Goal: Use online tool/utility: Utilize a website feature to perform a specific function

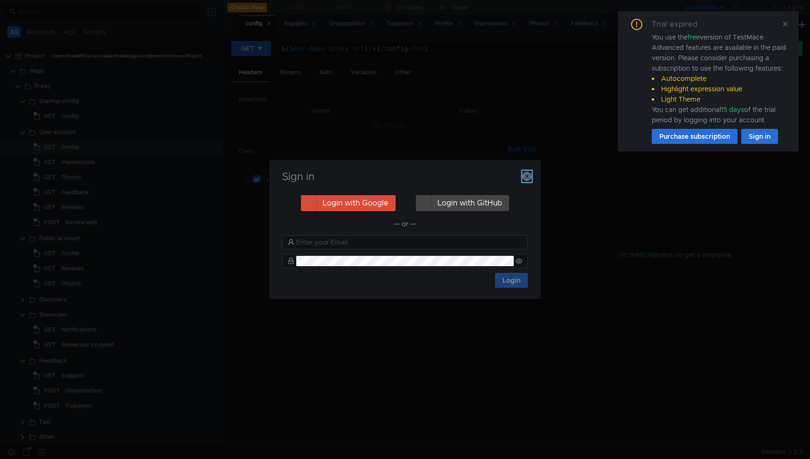
click at [528, 178] on icon "button" at bounding box center [526, 176] width 9 height 9
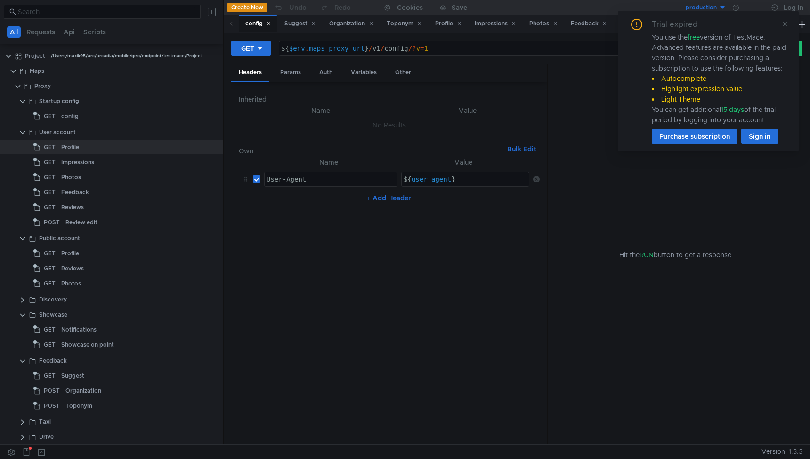
click at [789, 22] on div "Trial expired You use the free version of TestMace. Advanced features are avail…" at bounding box center [708, 81] width 181 height 140
click at [781, 25] on icon at bounding box center [784, 24] width 7 height 7
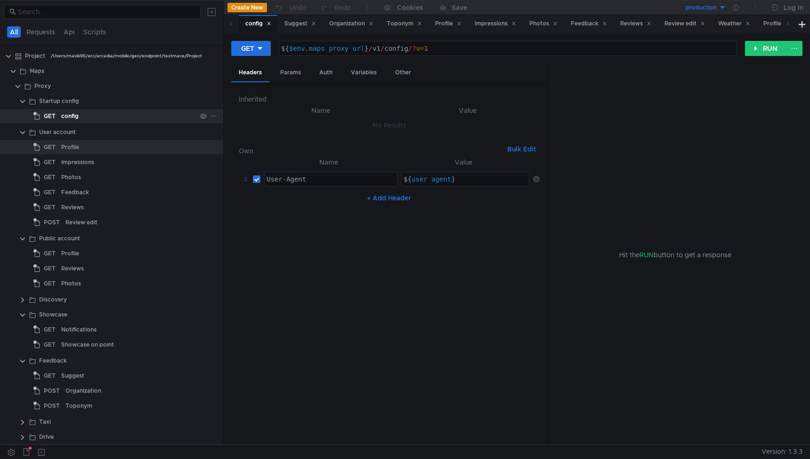
click at [86, 118] on div "config" at bounding box center [128, 116] width 135 height 14
click at [73, 112] on div "config" at bounding box center [69, 116] width 17 height 14
click at [74, 114] on div "config" at bounding box center [69, 116] width 17 height 14
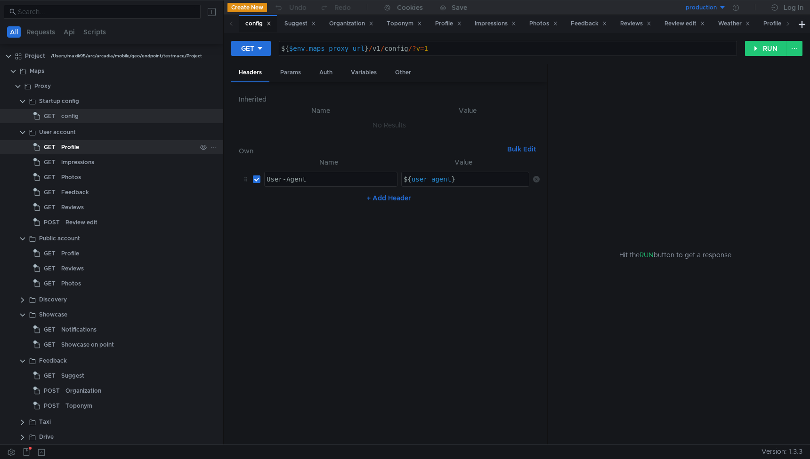
click at [75, 143] on div "Profile" at bounding box center [70, 147] width 18 height 14
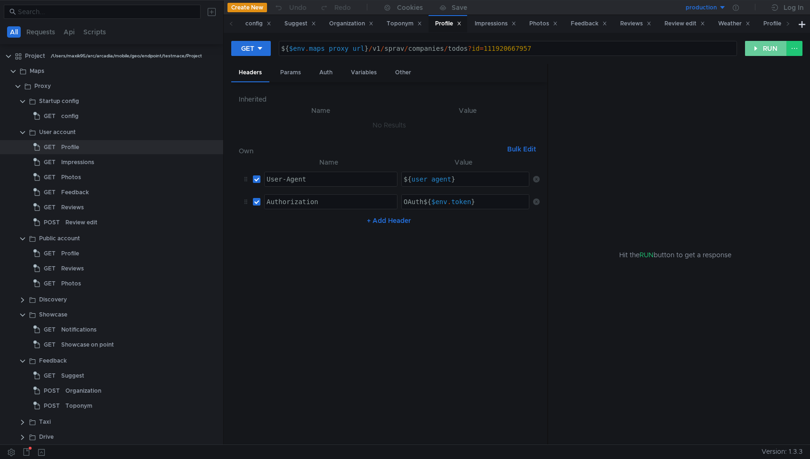
click at [766, 52] on button "RUN" at bounding box center [766, 48] width 42 height 15
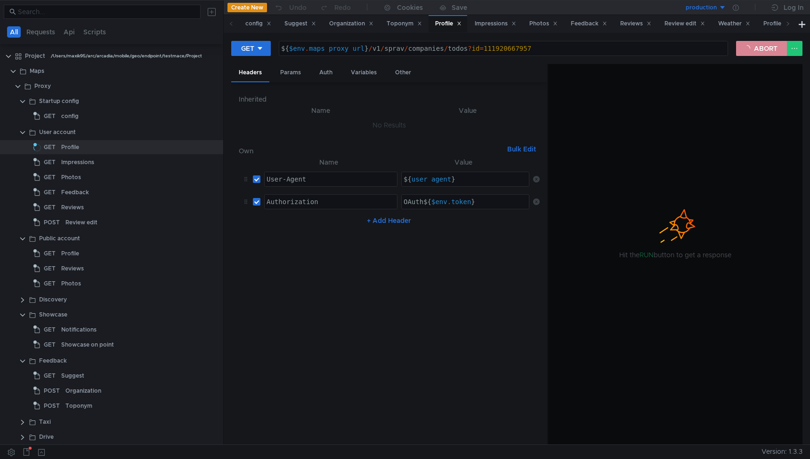
click at [760, 42] on button "ABORT" at bounding box center [761, 48] width 51 height 15
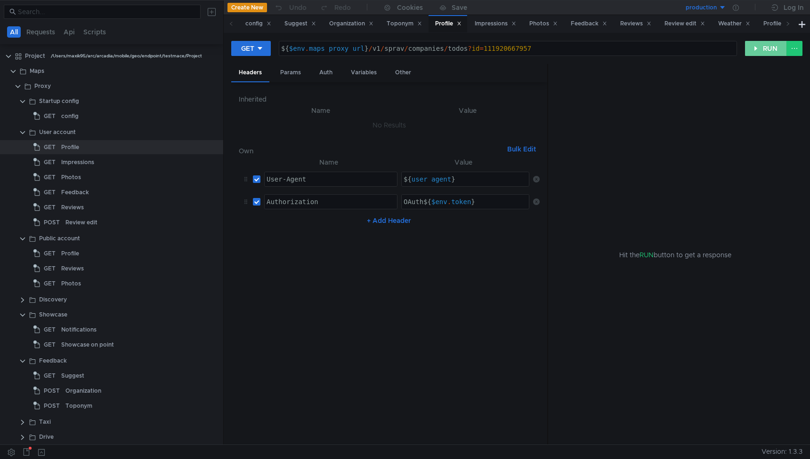
click at [757, 51] on button "RUN" at bounding box center [766, 48] width 42 height 15
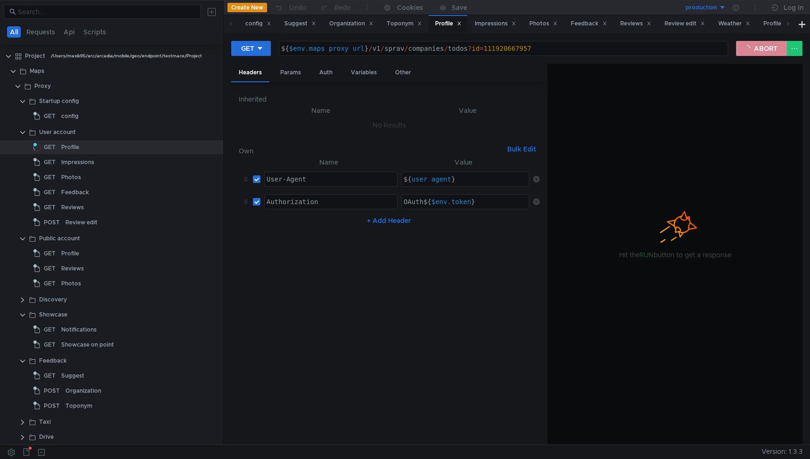
click at [756, 43] on button "ABORT" at bounding box center [761, 48] width 51 height 15
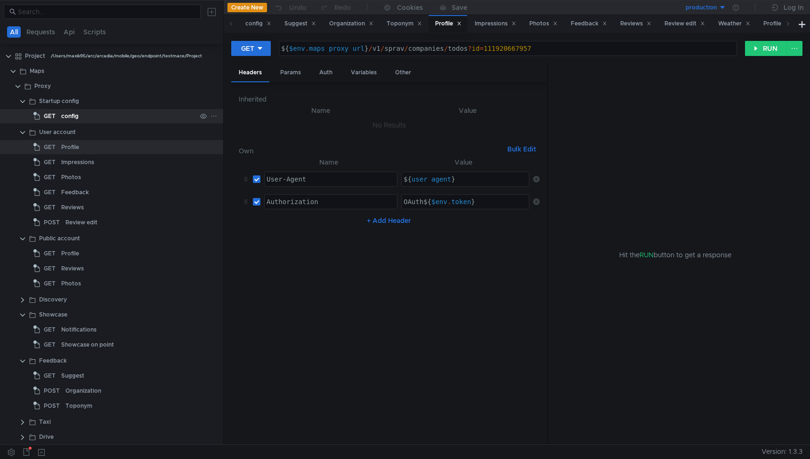
click at [61, 123] on div "config" at bounding box center [69, 116] width 17 height 14
click at [61, 122] on div "config" at bounding box center [69, 116] width 17 height 14
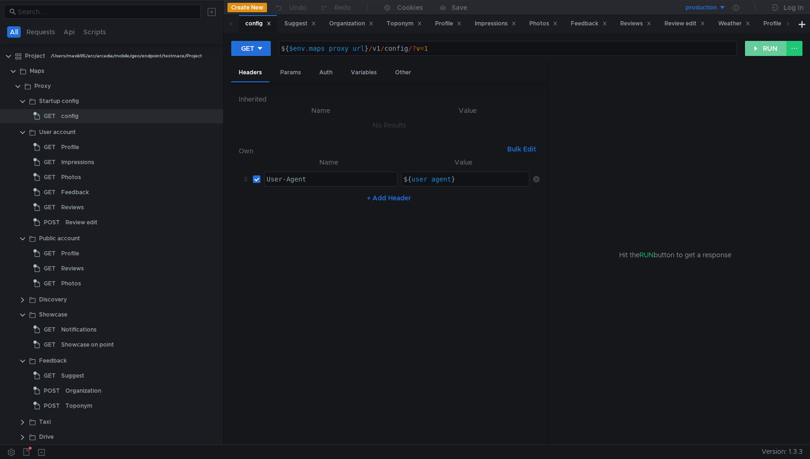
click at [768, 48] on button "RUN" at bounding box center [766, 48] width 42 height 15
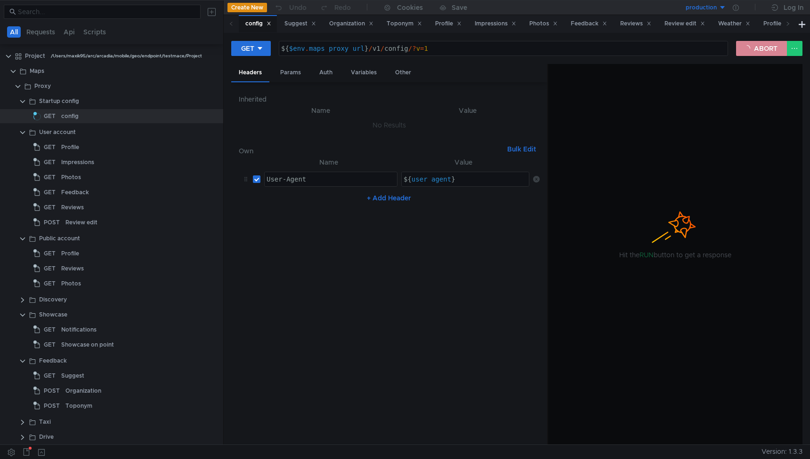
click at [763, 47] on button "ABORT" at bounding box center [761, 48] width 51 height 15
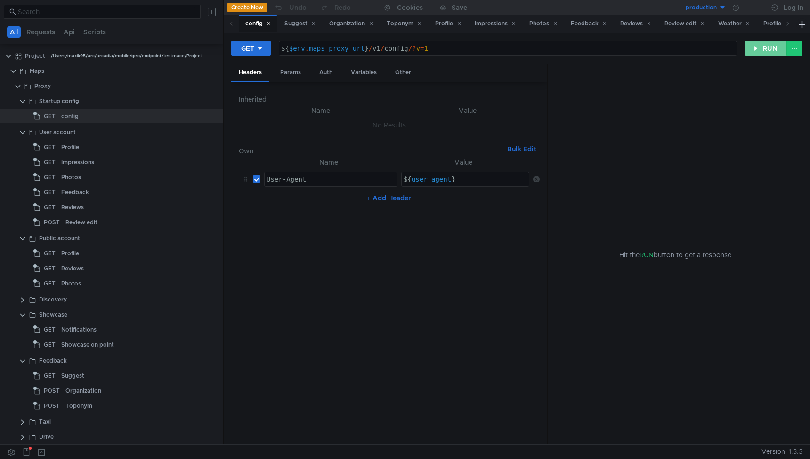
click at [763, 47] on button "RUN" at bounding box center [766, 48] width 42 height 15
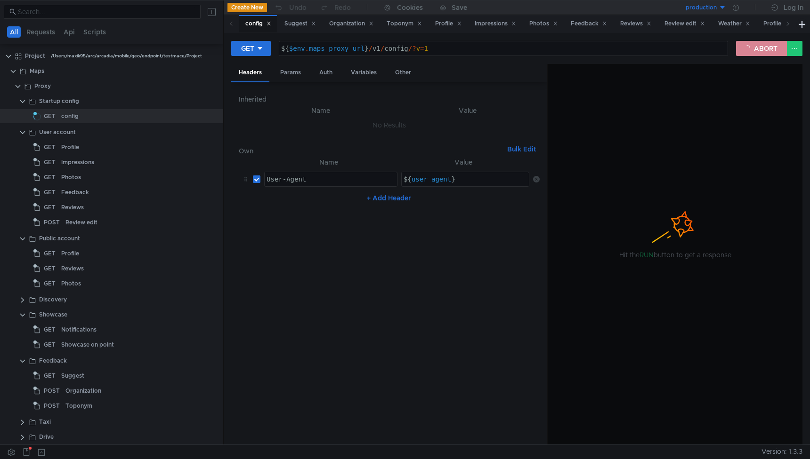
click at [763, 47] on button "ABORT" at bounding box center [761, 48] width 51 height 15
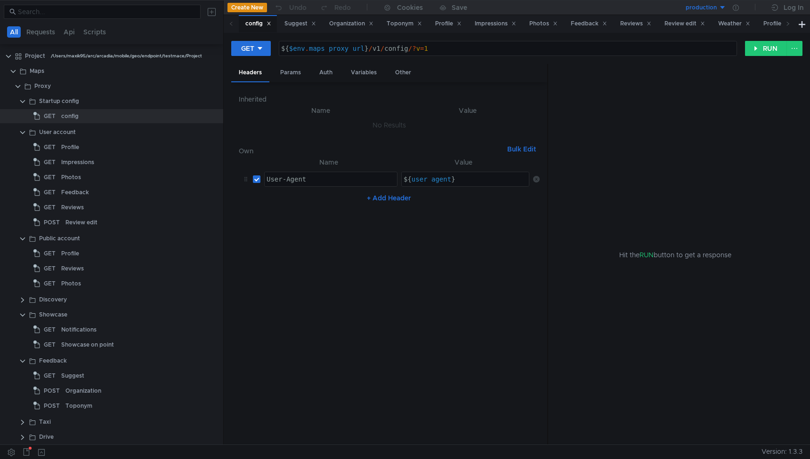
click at [759, 60] on div "GET ${ $env . maps_proxy_url } / v1 / config /? v = 1 ההההההההההההההההההההההההה…" at bounding box center [516, 52] width 571 height 24
click at [759, 59] on div "GET ${ $env . maps_proxy_url } / v1 / config /? v = 1 ההההההההההההההההההההההההה…" at bounding box center [516, 52] width 571 height 24
click at [760, 48] on button "RUN" at bounding box center [766, 48] width 42 height 15
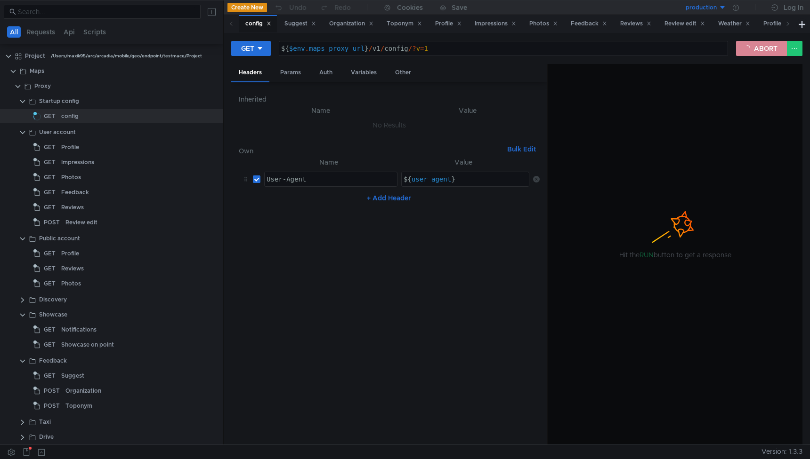
click at [752, 51] on button "ABORT" at bounding box center [761, 48] width 51 height 15
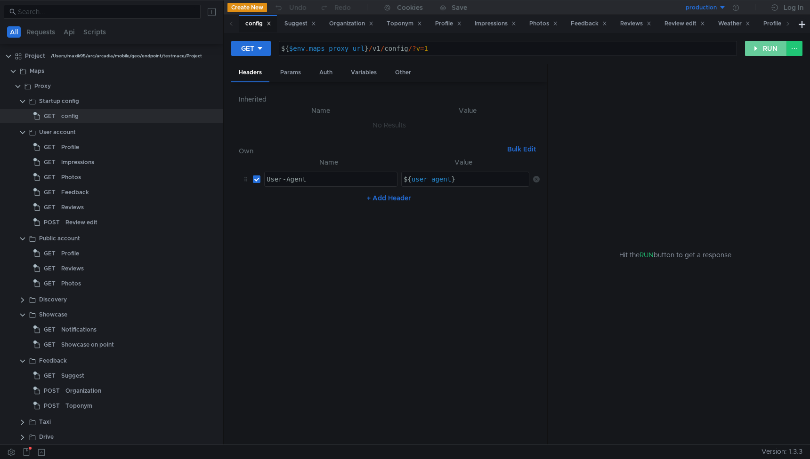
click at [761, 50] on button "RUN" at bounding box center [766, 48] width 42 height 15
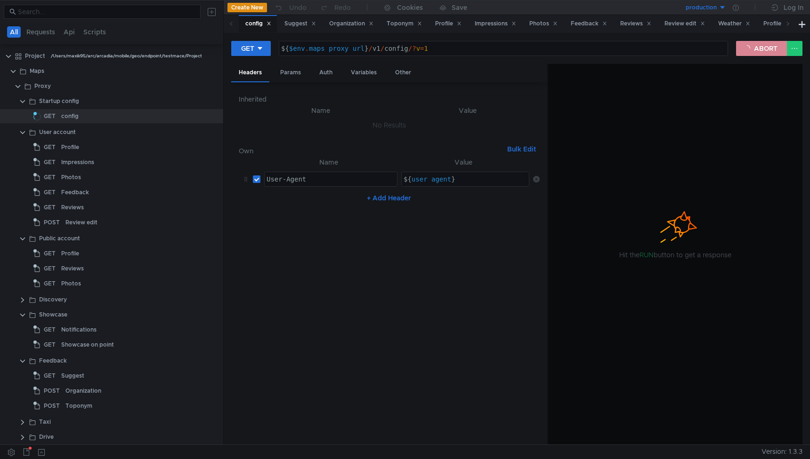
click at [756, 50] on button "ABORT" at bounding box center [761, 48] width 51 height 15
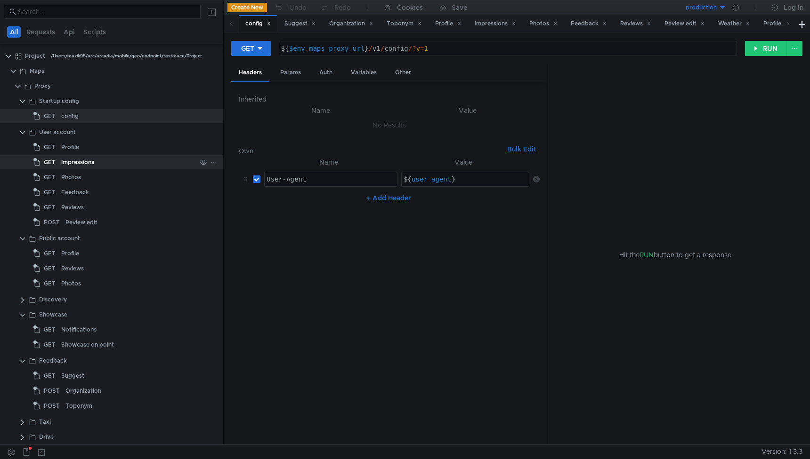
click at [83, 161] on div "Impressions" at bounding box center [77, 162] width 33 height 14
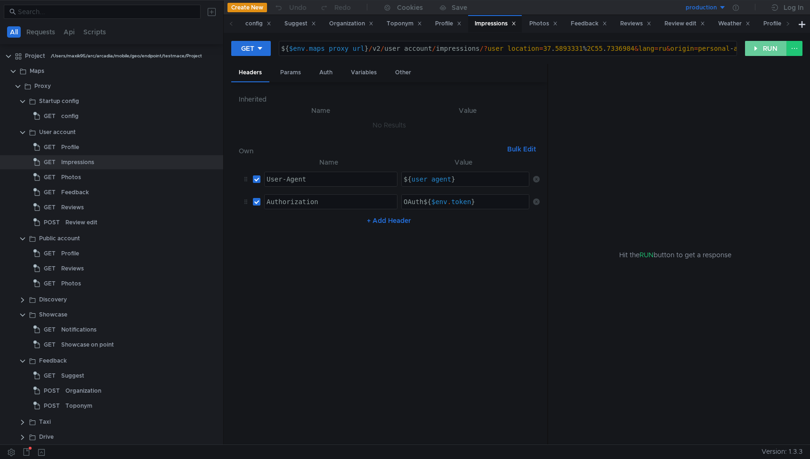
click at [752, 48] on button "RUN" at bounding box center [766, 48] width 42 height 15
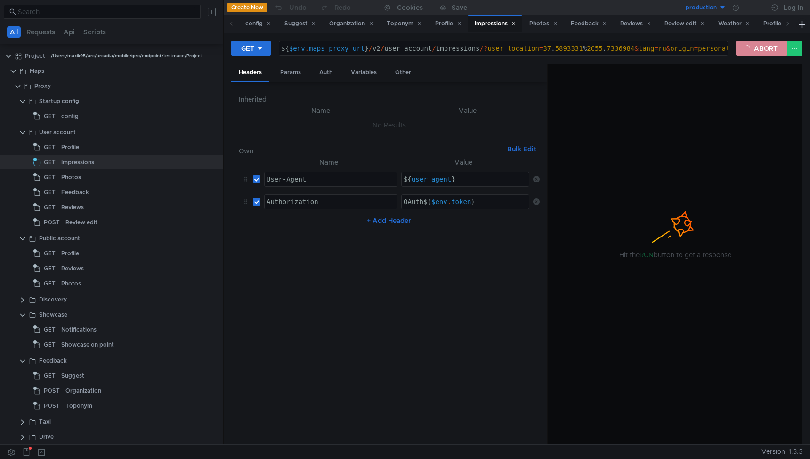
click at [756, 48] on button "ABORT" at bounding box center [761, 48] width 51 height 15
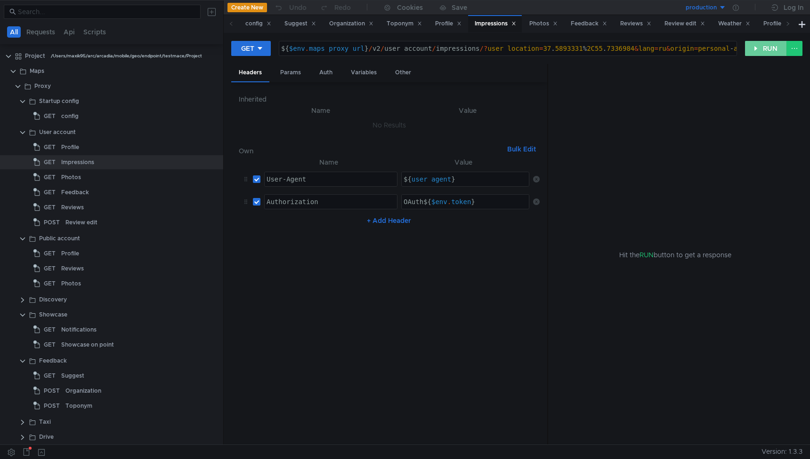
click at [754, 48] on button "RUN" at bounding box center [766, 48] width 42 height 15
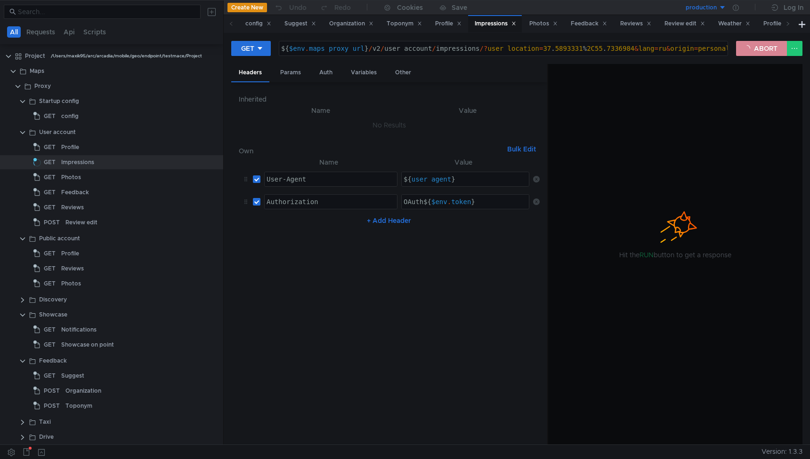
click at [759, 51] on button "ABORT" at bounding box center [761, 48] width 51 height 15
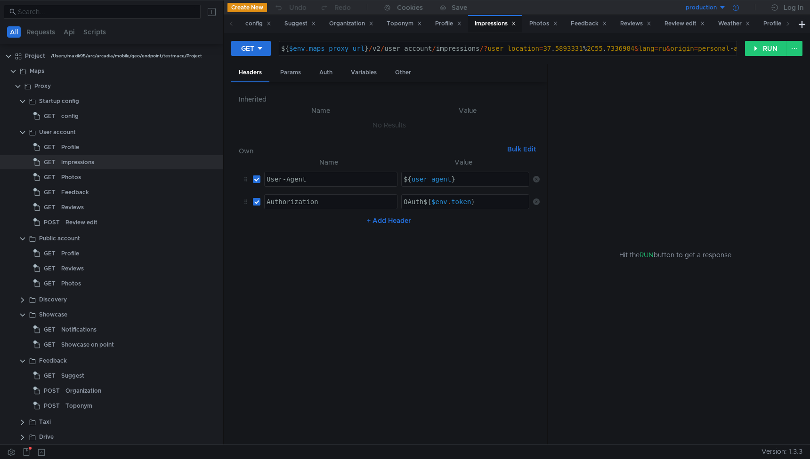
click at [734, 8] on icon at bounding box center [735, 8] width 6 height 6
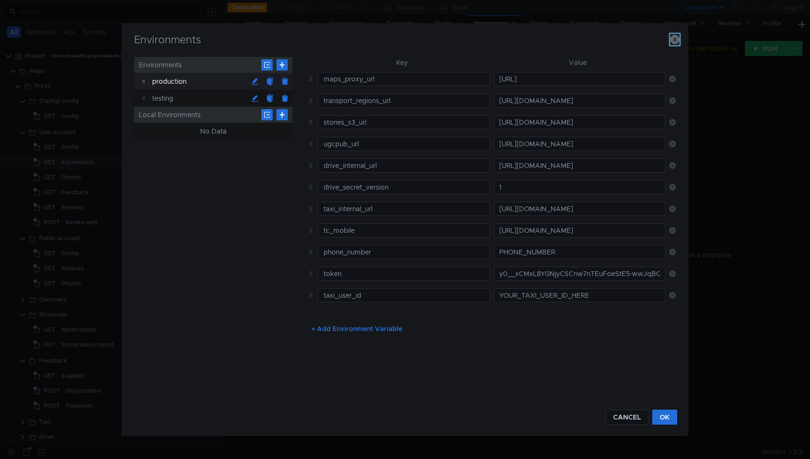
click at [674, 40] on icon "button" at bounding box center [674, 39] width 9 height 9
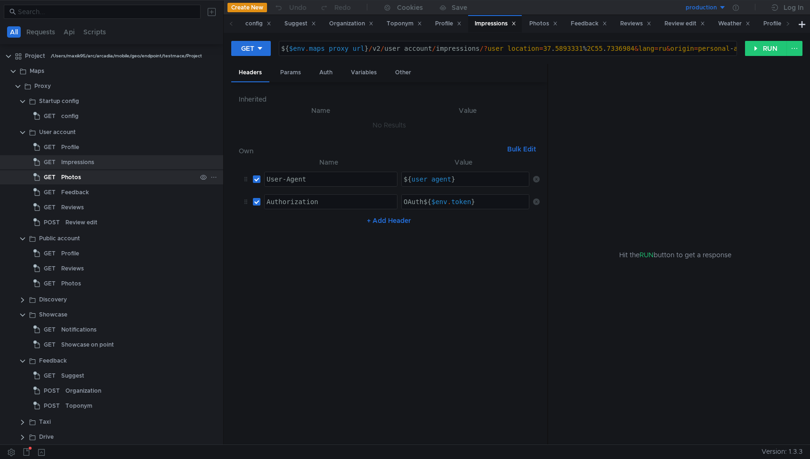
click at [85, 171] on div "Photos" at bounding box center [128, 177] width 135 height 14
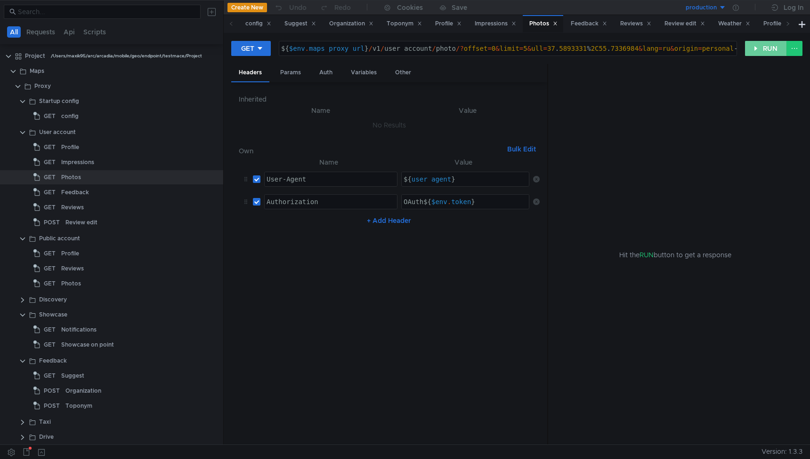
click at [773, 46] on button "RUN" at bounding box center [766, 48] width 42 height 15
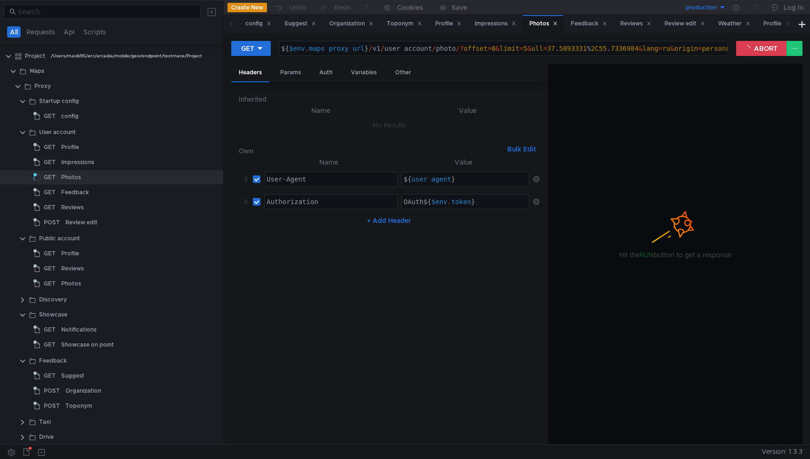
click at [754, 57] on div "GET ${ $env . maps_proxy_url } / v1 / user_account / photo /? offset = 0 & limi…" at bounding box center [516, 52] width 571 height 24
click at [757, 44] on button "ABORT" at bounding box center [761, 48] width 51 height 15
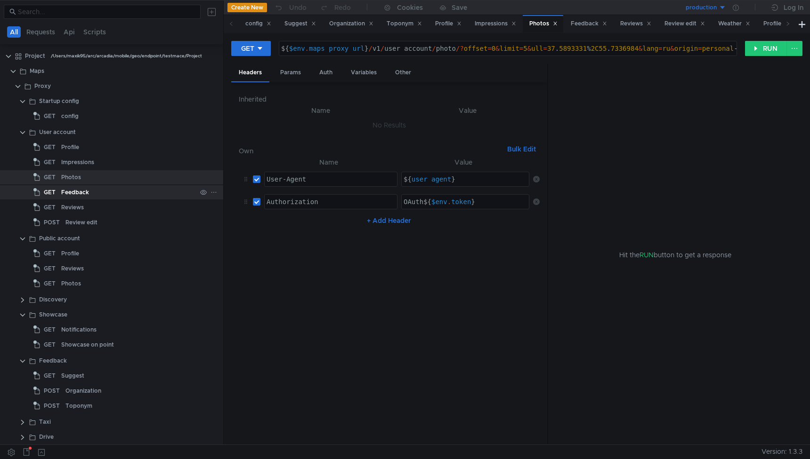
click at [81, 192] on div "Feedback" at bounding box center [75, 192] width 28 height 14
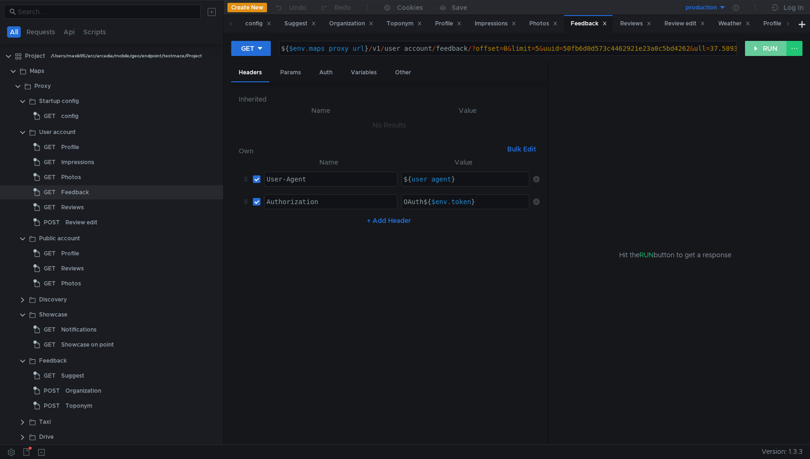
click at [769, 44] on button "RUN" at bounding box center [766, 48] width 42 height 15
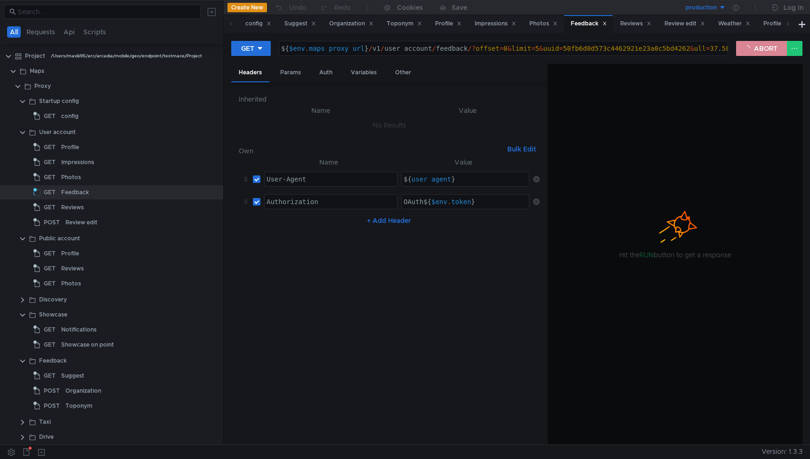
click at [749, 47] on button "ABORT" at bounding box center [761, 48] width 51 height 15
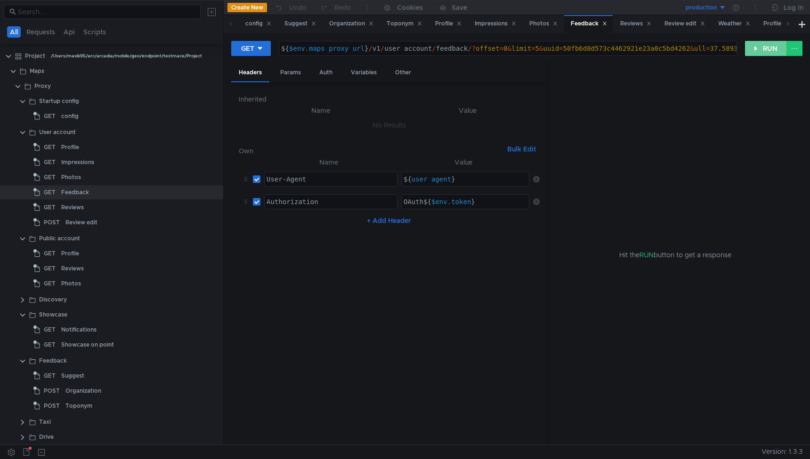
click at [749, 47] on button "RUN" at bounding box center [766, 48] width 42 height 15
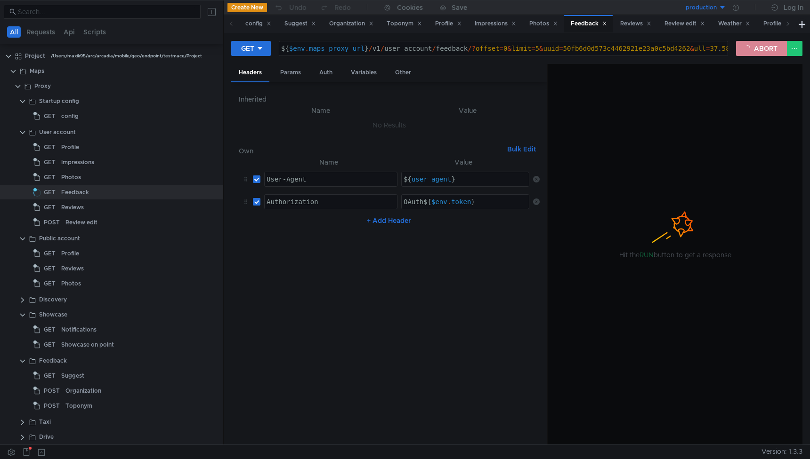
click at [749, 47] on button "ABORT" at bounding box center [761, 48] width 51 height 15
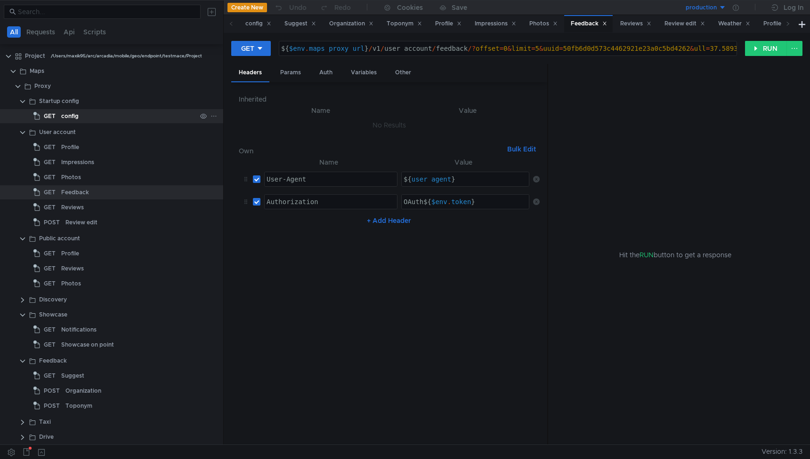
click at [92, 117] on div "config" at bounding box center [128, 116] width 135 height 14
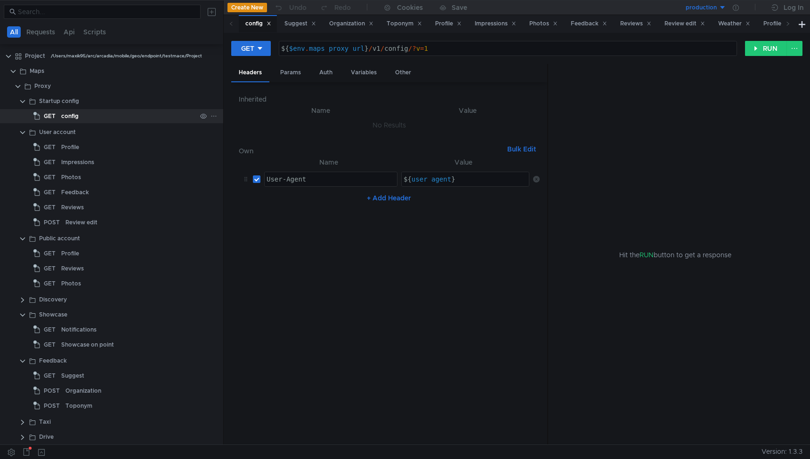
click at [71, 115] on div "config" at bounding box center [69, 116] width 17 height 14
click at [74, 143] on div "Profile" at bounding box center [70, 147] width 18 height 14
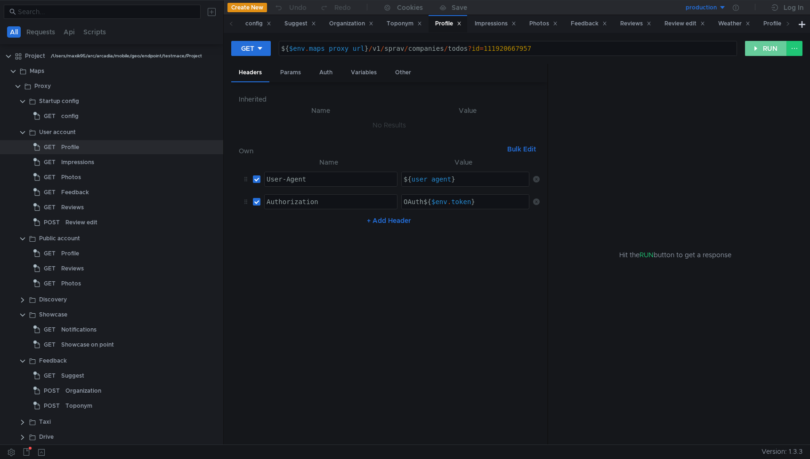
click at [761, 48] on button "RUN" at bounding box center [766, 48] width 42 height 15
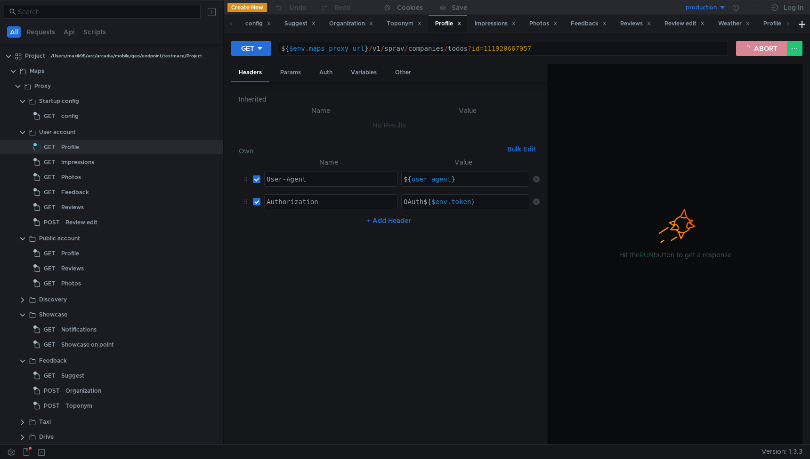
click at [754, 50] on button "ABORT" at bounding box center [761, 48] width 51 height 15
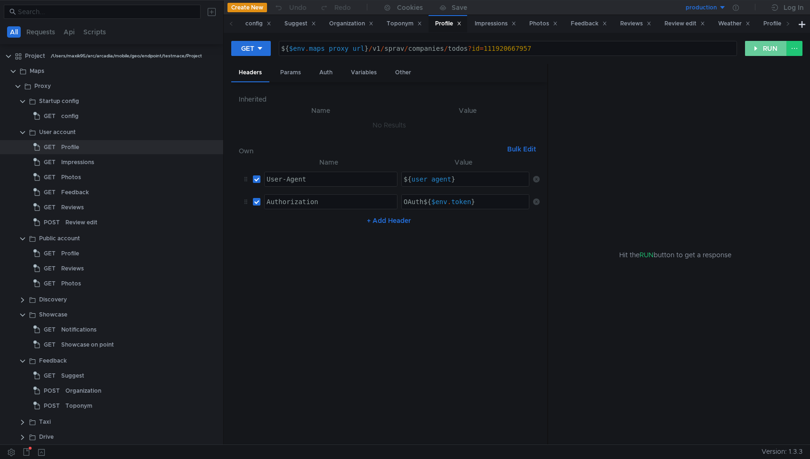
click at [754, 50] on button "RUN" at bounding box center [766, 48] width 42 height 15
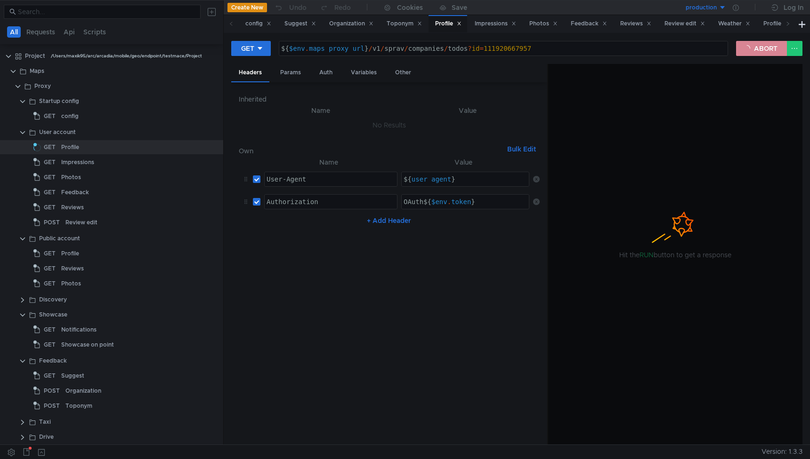
click at [753, 41] on button "ABORT" at bounding box center [761, 48] width 51 height 15
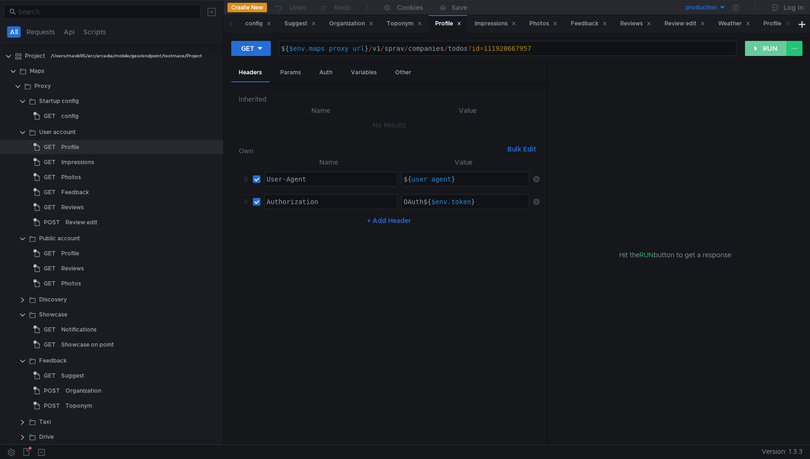
click at [769, 49] on button "RUN" at bounding box center [766, 48] width 42 height 15
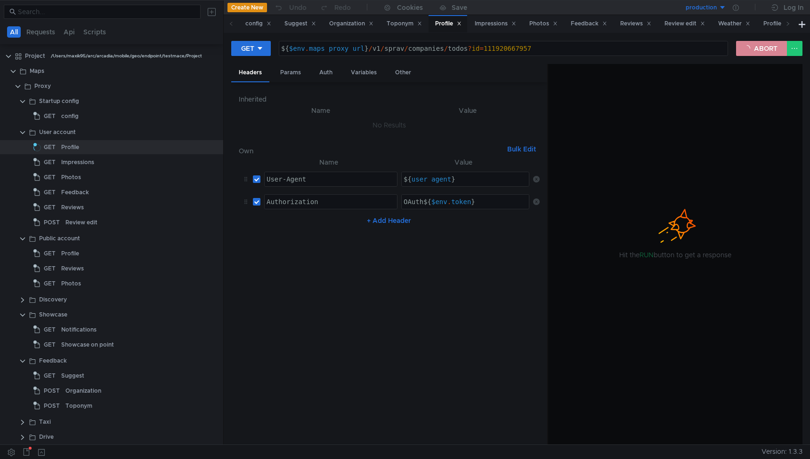
click at [757, 49] on button "ABORT" at bounding box center [761, 48] width 51 height 15
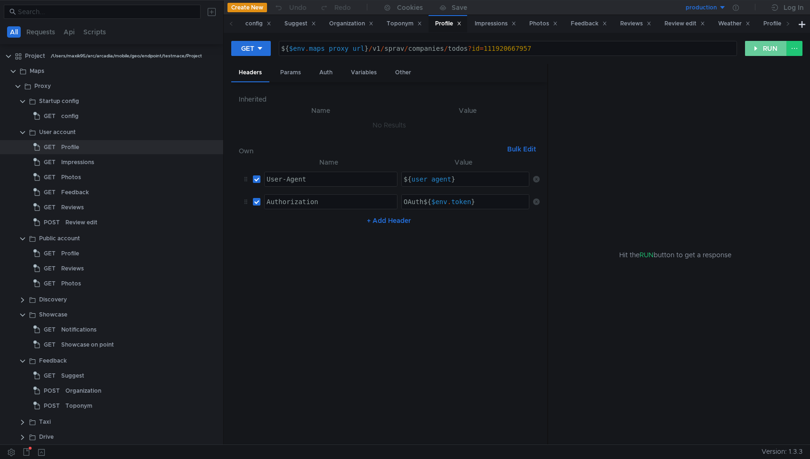
click at [764, 44] on button "RUN" at bounding box center [766, 48] width 42 height 15
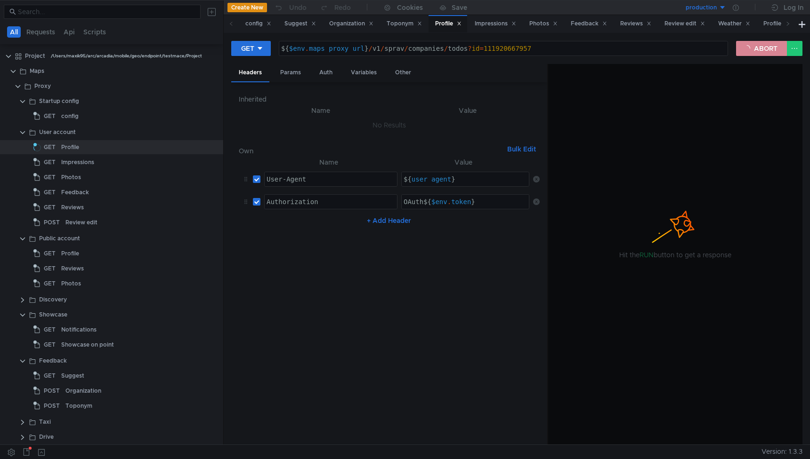
click at [749, 49] on button "ABORT" at bounding box center [761, 48] width 51 height 15
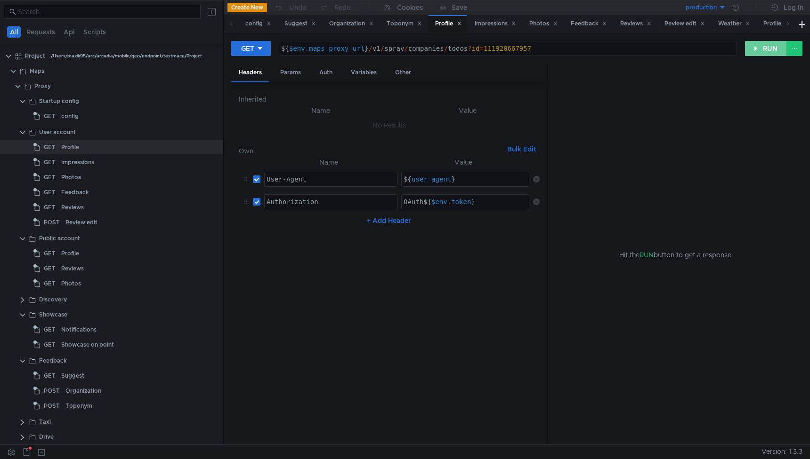
click at [765, 47] on button "RUN" at bounding box center [766, 48] width 42 height 15
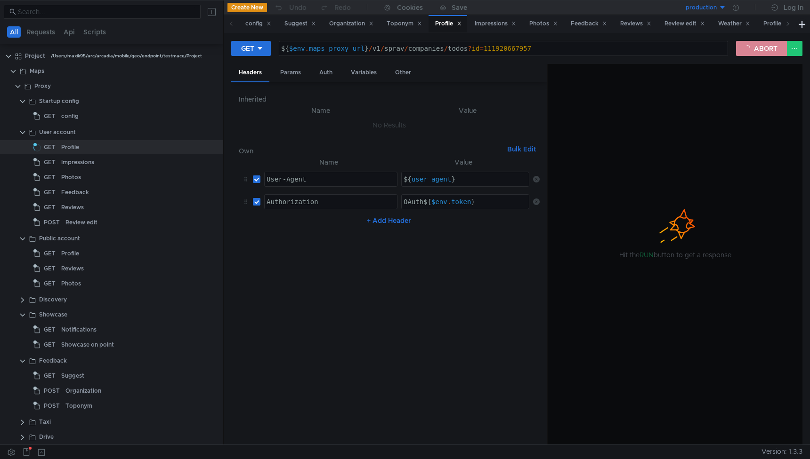
click at [760, 46] on button "ABORT" at bounding box center [761, 48] width 51 height 15
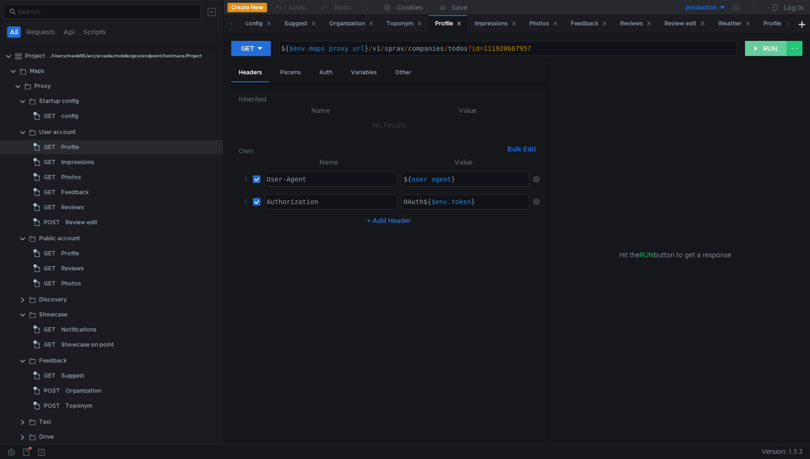
click at [766, 50] on button "RUN" at bounding box center [766, 48] width 42 height 15
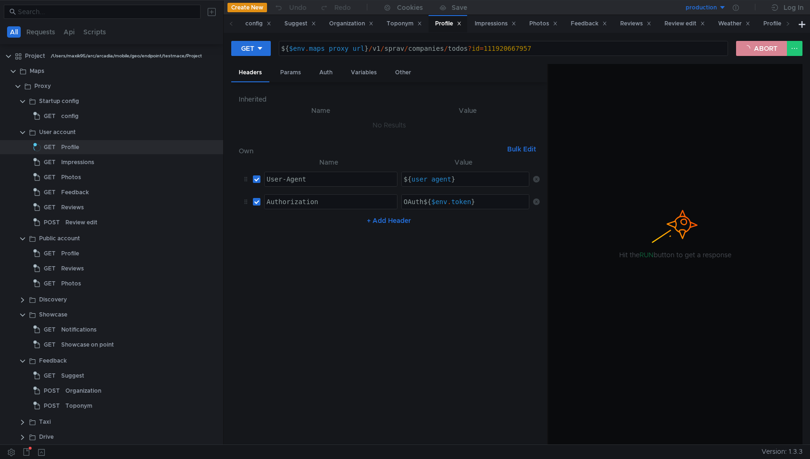
click at [764, 51] on button "ABORT" at bounding box center [761, 48] width 51 height 15
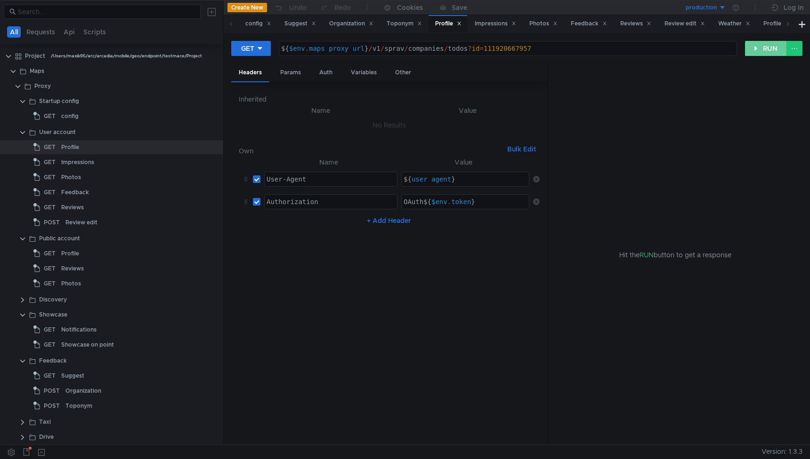
click at [764, 48] on button "RUN" at bounding box center [766, 48] width 42 height 15
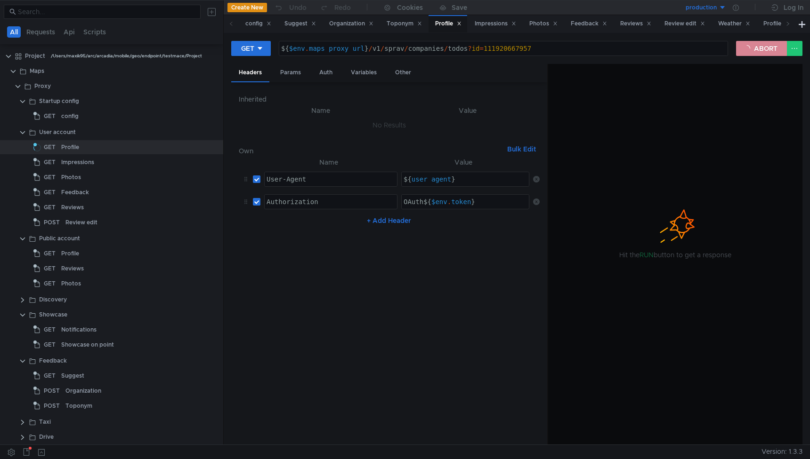
click at [742, 50] on button "ABORT" at bounding box center [761, 48] width 51 height 15
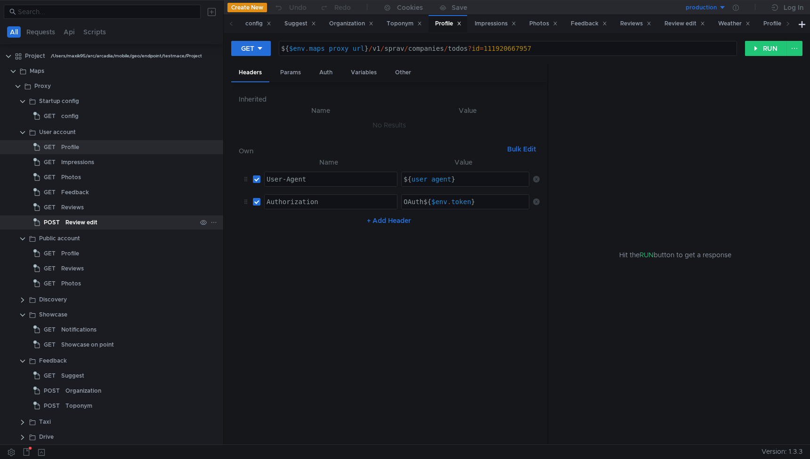
click at [63, 226] on app-tree-icon "POST" at bounding box center [49, 223] width 32 height 14
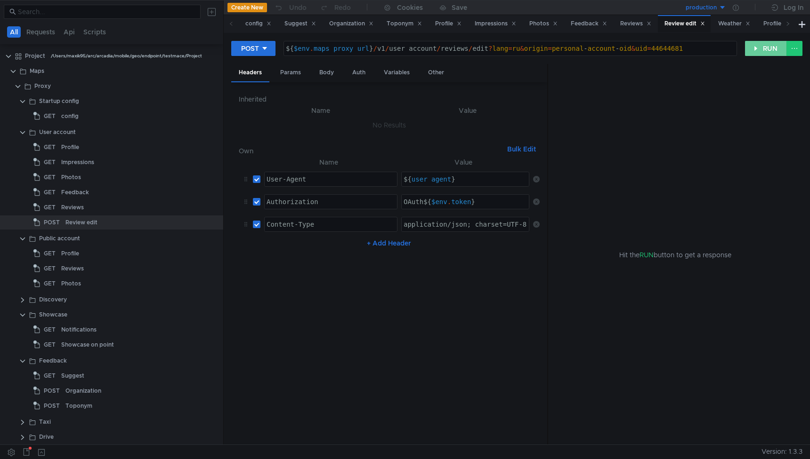
click at [770, 51] on button "RUN" at bounding box center [766, 48] width 42 height 15
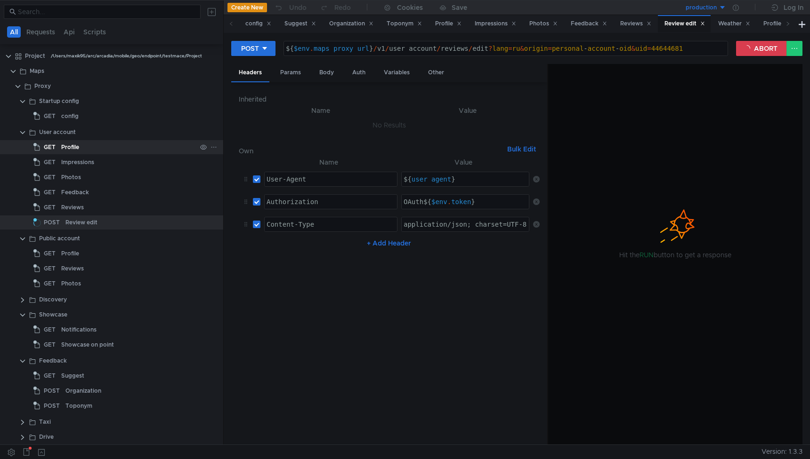
click at [72, 149] on div "Profile" at bounding box center [70, 147] width 18 height 14
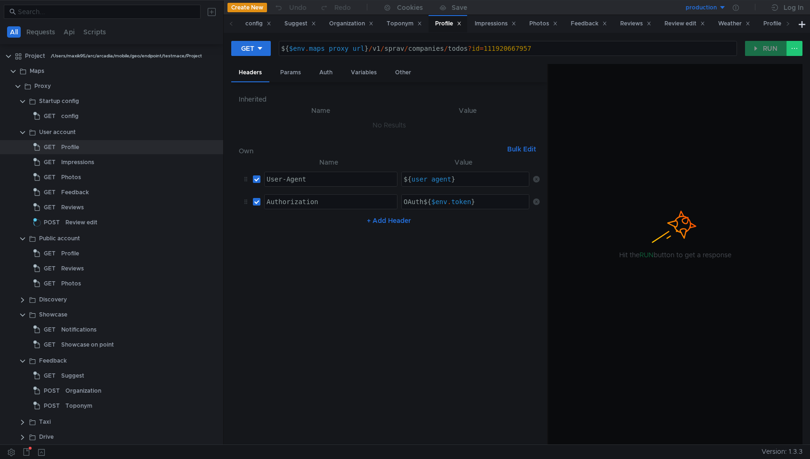
click at [513, 296] on nz-table "Name Value User-Agent ההההההההההההההההההההההההההההההההההההההההההההההההההההההההה…" at bounding box center [389, 297] width 301 height 281
click at [492, 266] on nz-table "Name Value User-Agent ההההההההההההההההההההההההההההההההההההההההההההההההההההההההה…" at bounding box center [389, 297] width 301 height 281
click at [612, 254] on div at bounding box center [675, 255] width 254 height 382
click at [697, 253] on div at bounding box center [675, 255] width 254 height 382
click at [258, 51] on icon at bounding box center [260, 48] width 7 height 7
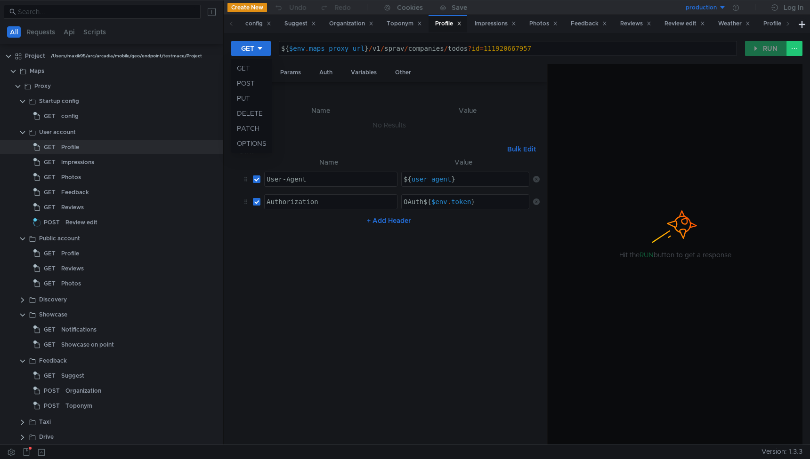
click at [70, 160] on div at bounding box center [405, 229] width 810 height 459
click at [78, 160] on div "Impressions" at bounding box center [77, 162] width 33 height 14
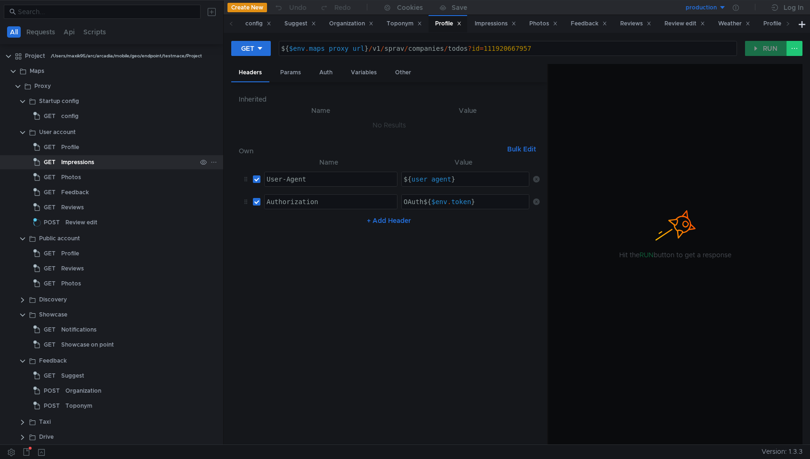
click at [78, 160] on div "Impressions" at bounding box center [77, 162] width 33 height 14
click at [81, 200] on div at bounding box center [111, 200] width 223 height 1
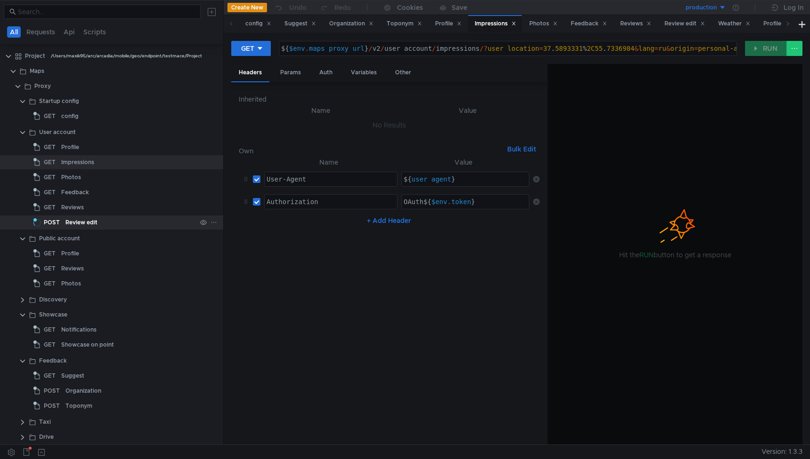
click at [80, 224] on div "Review edit" at bounding box center [81, 223] width 32 height 14
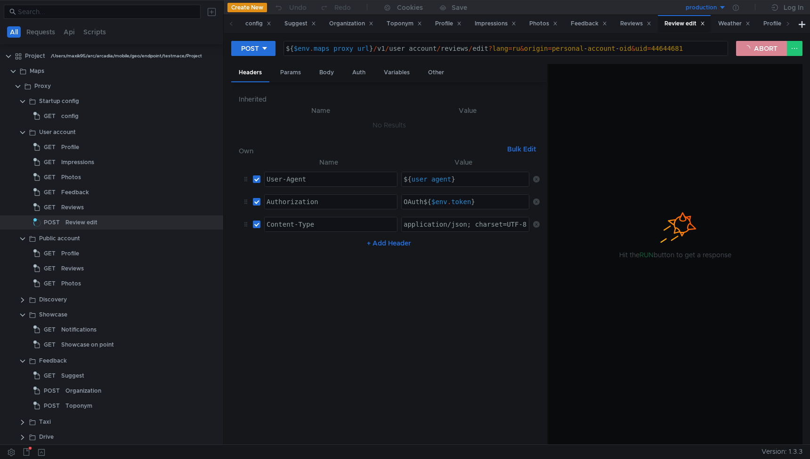
click at [753, 45] on button "ABORT" at bounding box center [761, 48] width 51 height 15
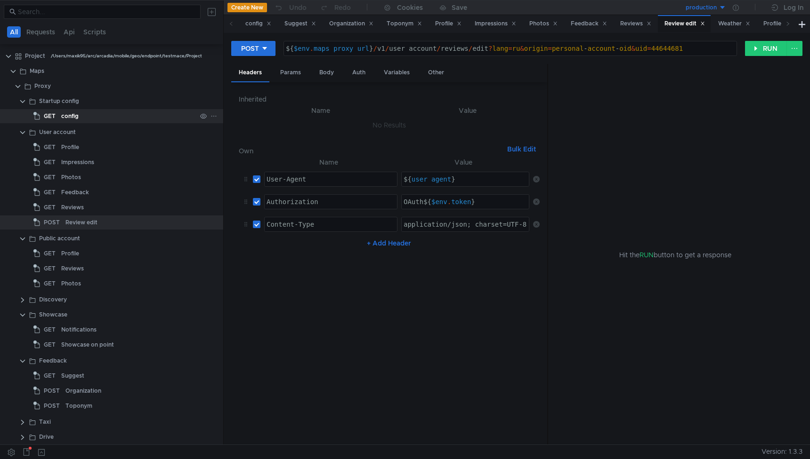
click at [65, 116] on div "config" at bounding box center [69, 116] width 17 height 14
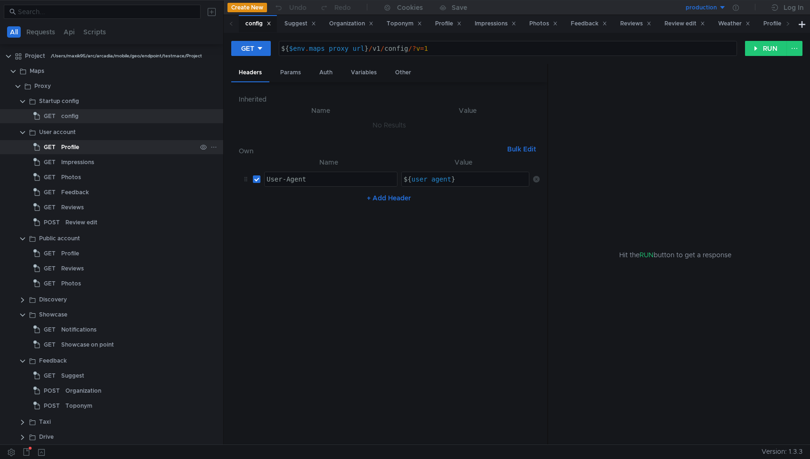
click at [65, 146] on div "Profile" at bounding box center [70, 147] width 18 height 14
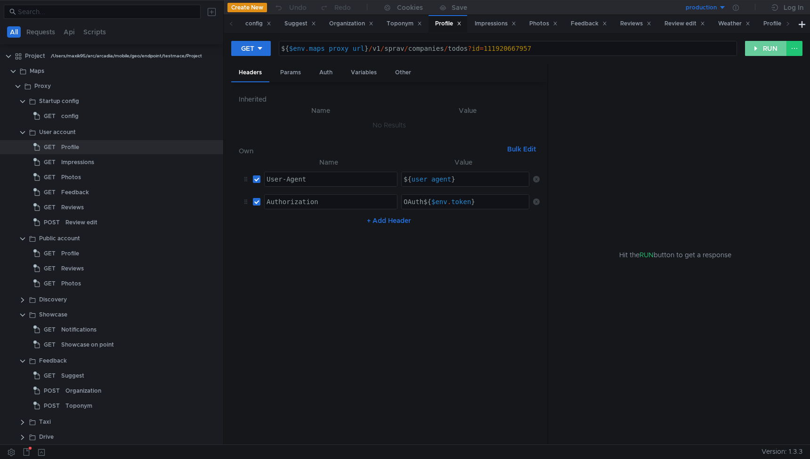
click at [762, 50] on button "RUN" at bounding box center [766, 48] width 42 height 15
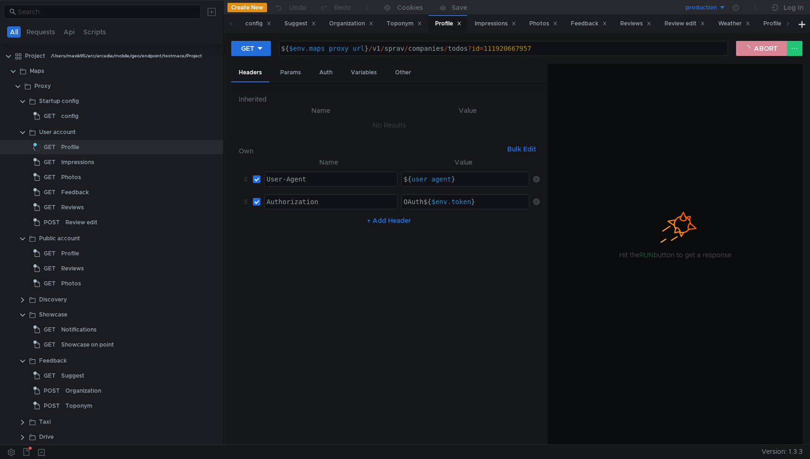
click at [761, 46] on button "ABORT" at bounding box center [761, 48] width 51 height 15
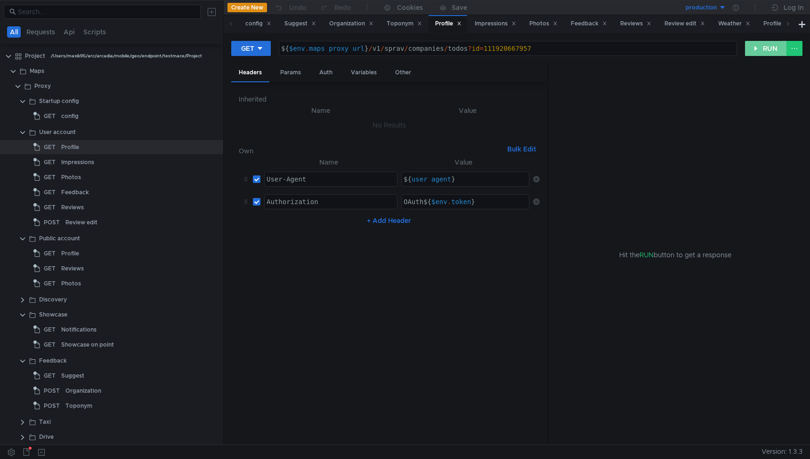
click at [762, 50] on button "RUN" at bounding box center [766, 48] width 42 height 15
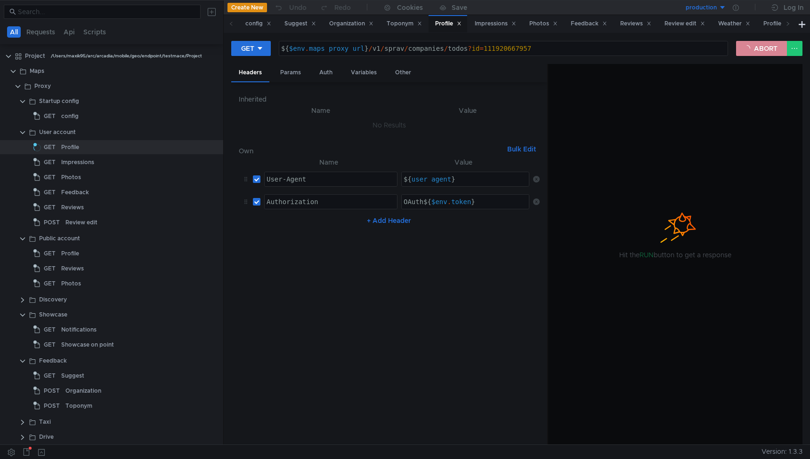
click at [745, 49] on button "ABORT" at bounding box center [761, 48] width 51 height 15
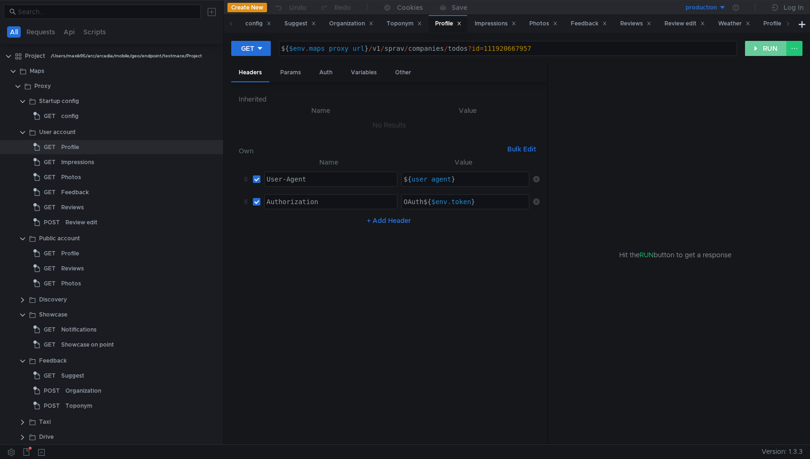
click at [763, 47] on button "RUN" at bounding box center [766, 48] width 42 height 15
click at [768, 48] on button "RUN" at bounding box center [766, 48] width 42 height 15
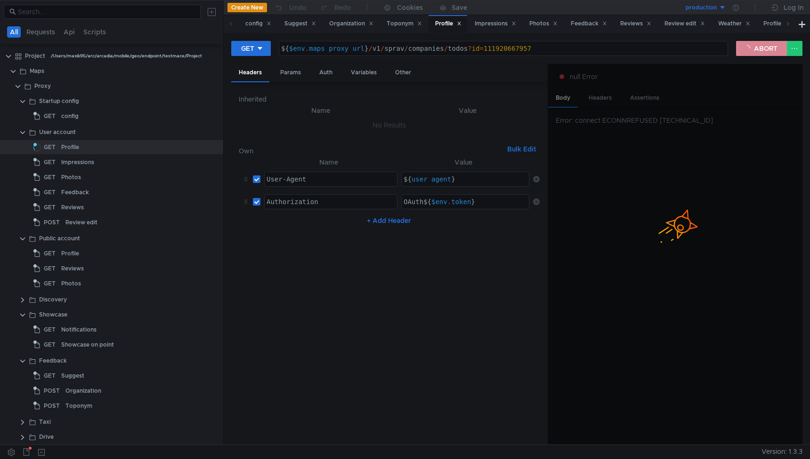
click at [765, 48] on button "ABORT" at bounding box center [761, 48] width 51 height 15
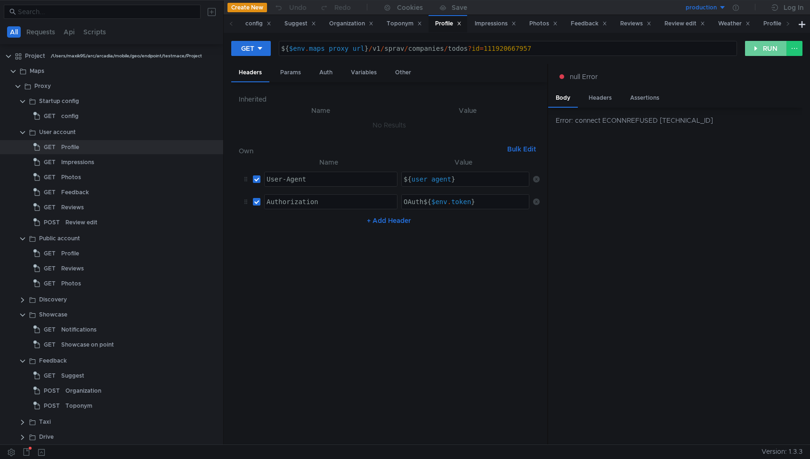
click at [765, 47] on button "RUN" at bounding box center [766, 48] width 42 height 15
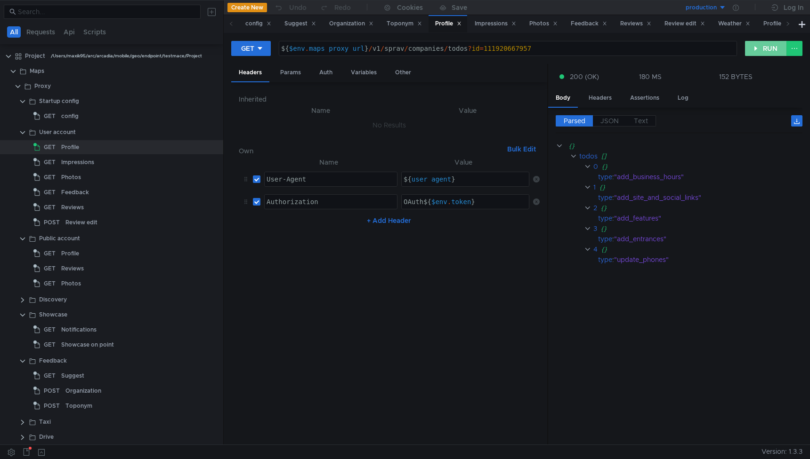
click at [767, 54] on button "RUN" at bounding box center [766, 48] width 42 height 15
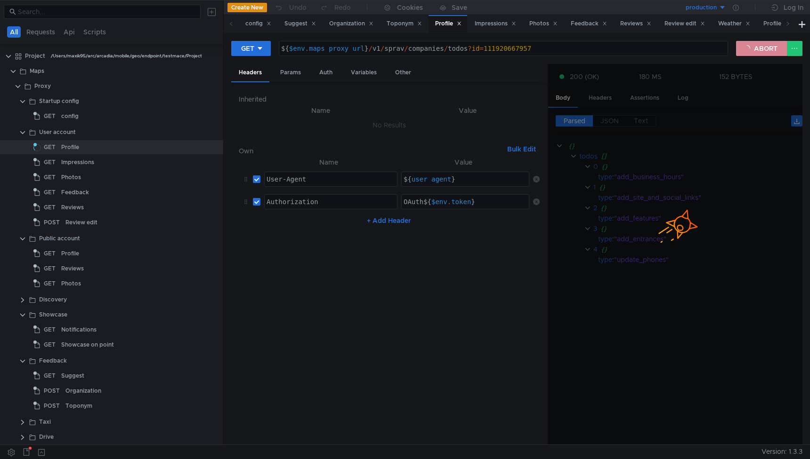
click at [753, 52] on button "ABORT" at bounding box center [761, 48] width 51 height 15
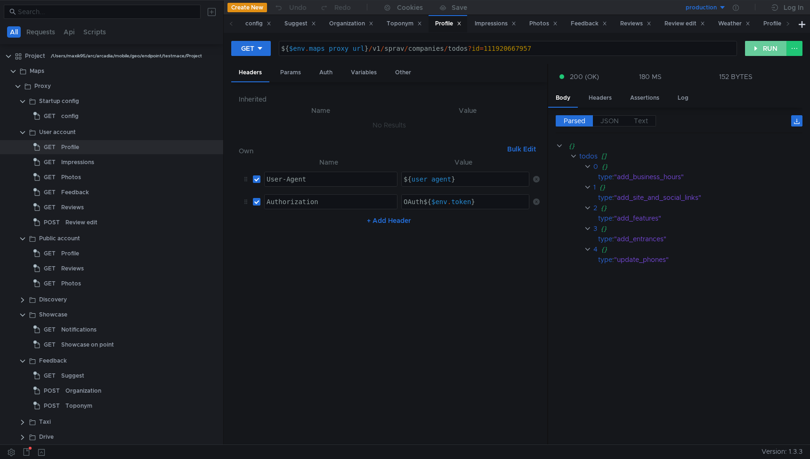
click at [765, 48] on button "RUN" at bounding box center [766, 48] width 42 height 15
click at [753, 45] on button "RUN" at bounding box center [766, 48] width 42 height 15
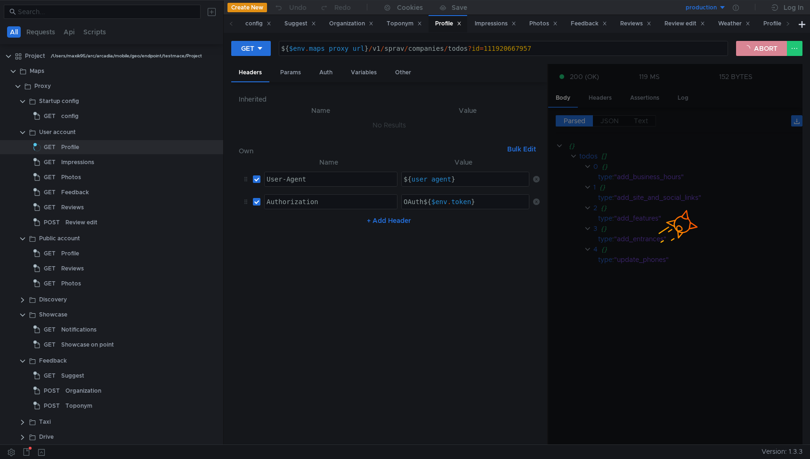
click at [760, 48] on button "ABORT" at bounding box center [761, 48] width 51 height 15
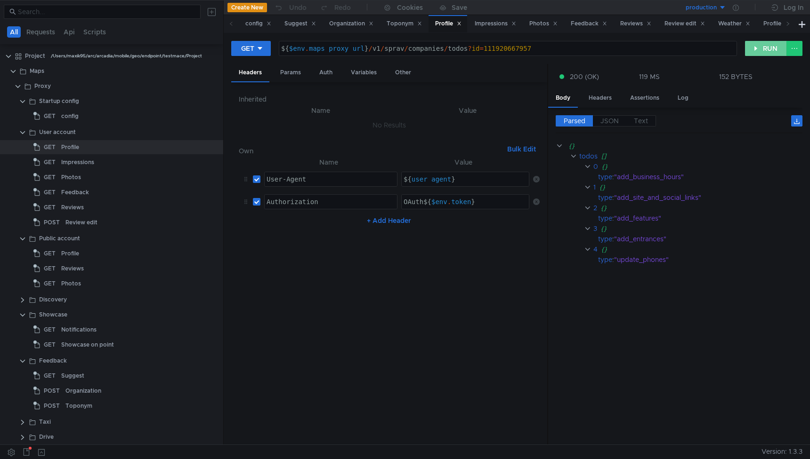
click at [760, 48] on button "RUN" at bounding box center [766, 48] width 42 height 15
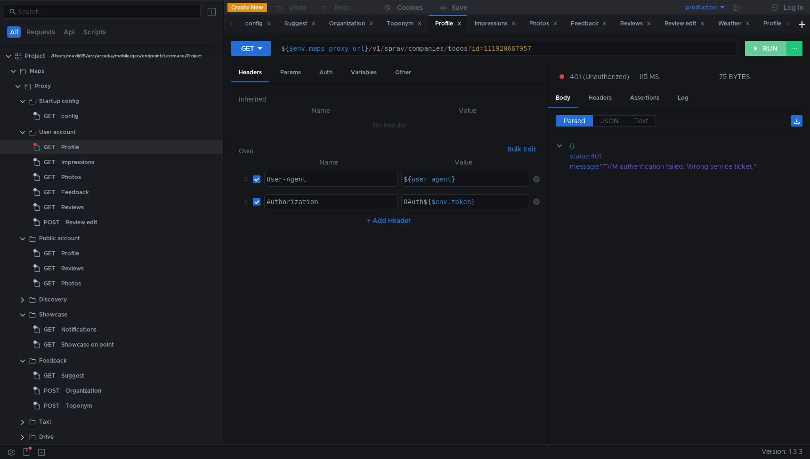
click at [760, 48] on button "RUN" at bounding box center [766, 48] width 42 height 15
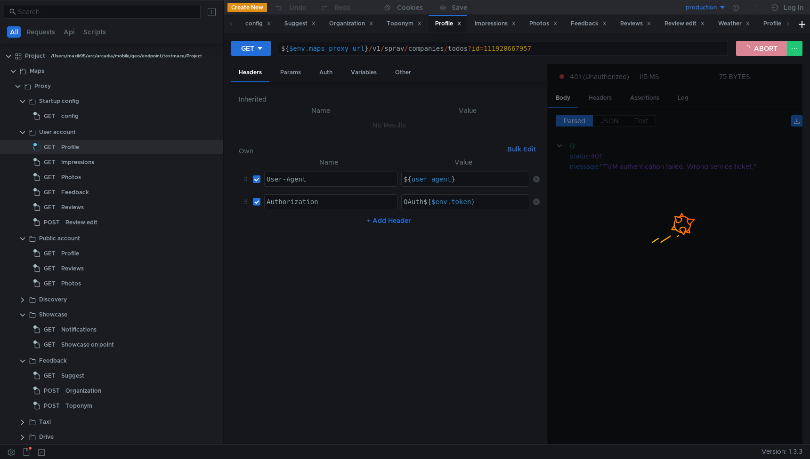
click at [759, 48] on button "ABORT" at bounding box center [761, 48] width 51 height 15
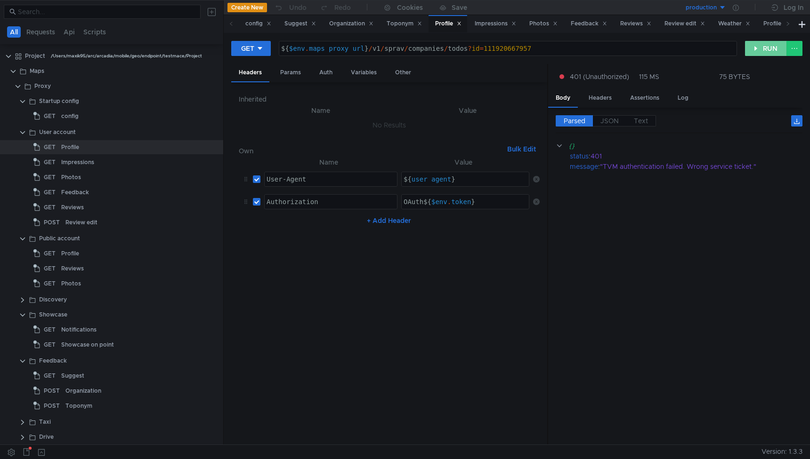
click at [759, 48] on button "RUN" at bounding box center [766, 48] width 42 height 15
drag, startPoint x: 571, startPoint y: 156, endPoint x: 799, endPoint y: 183, distance: 230.4
click at [799, 183] on cdk-virtual-scroll-viewport "{} status : 401 message : "TVM authentication failed. Wrong service ticket."" at bounding box center [678, 289] width 247 height 297
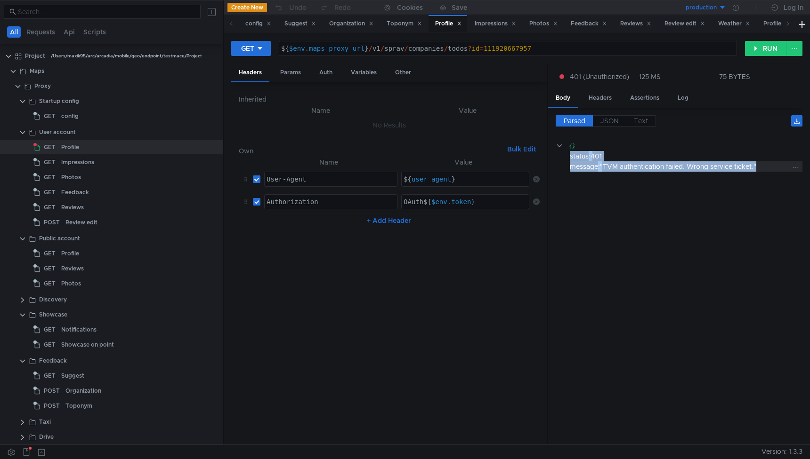
drag, startPoint x: 571, startPoint y: 158, endPoint x: 771, endPoint y: 166, distance: 200.7
click at [771, 166] on div "{} status : 401 message : "TVM authentication failed. Wrong service ticket."" at bounding box center [678, 156] width 247 height 31
copy div "status : 401 message : "TVM authentication failed. Wrong service ticket.""
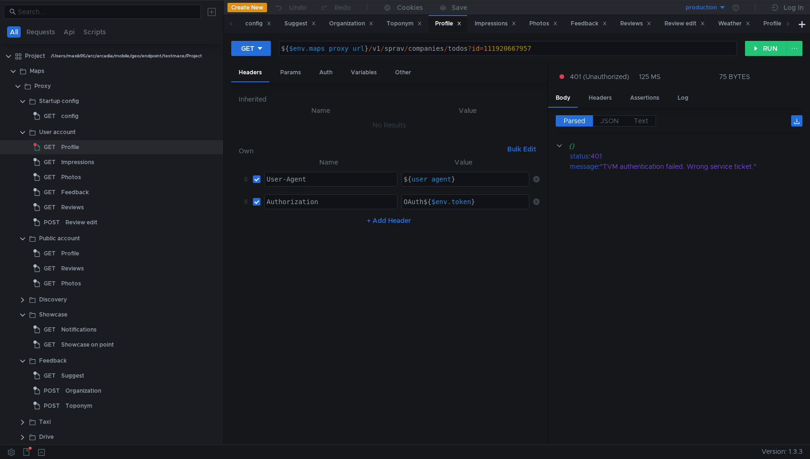
click at [724, 247] on cdk-virtual-scroll-viewport "{} status : 401 message : "TVM authentication failed. Wrong service ticket."" at bounding box center [678, 289] width 247 height 297
click at [755, 50] on button "RUN" at bounding box center [766, 48] width 42 height 15
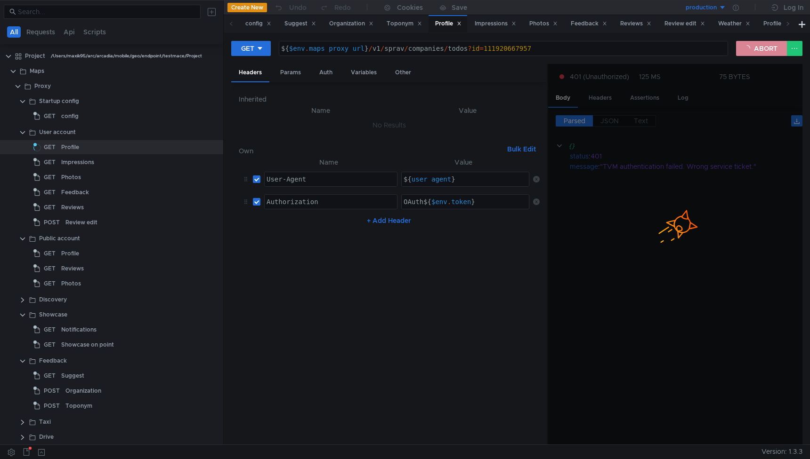
click at [755, 51] on button "ABORT" at bounding box center [761, 48] width 51 height 15
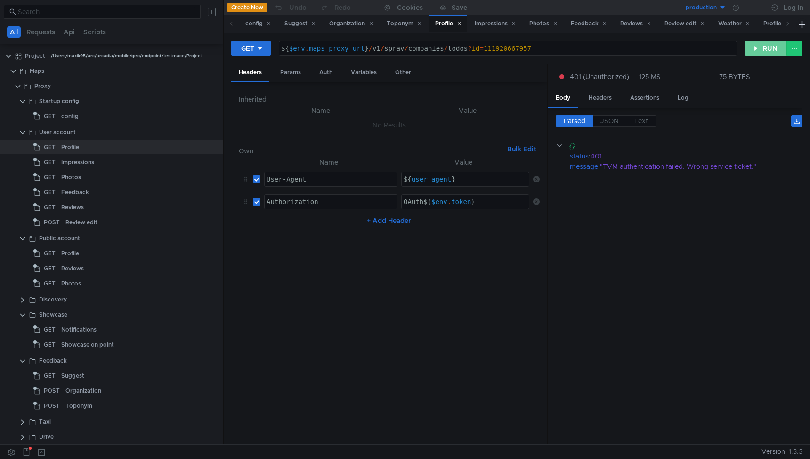
click at [760, 49] on button "RUN" at bounding box center [766, 48] width 42 height 15
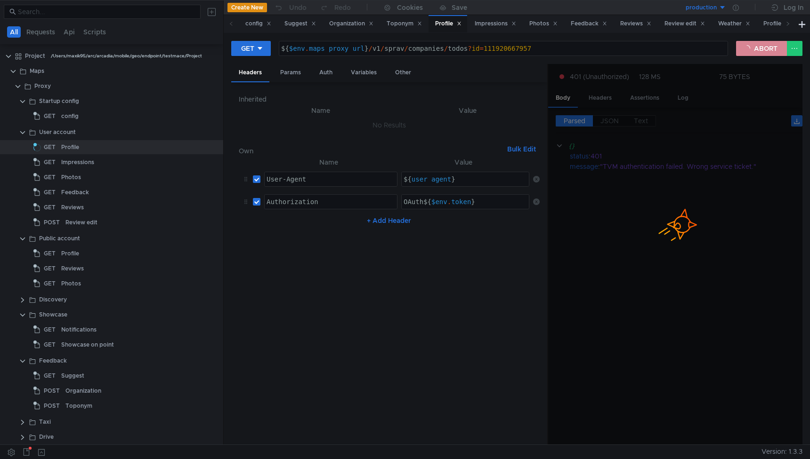
click at [760, 49] on button "ABORT" at bounding box center [761, 48] width 51 height 15
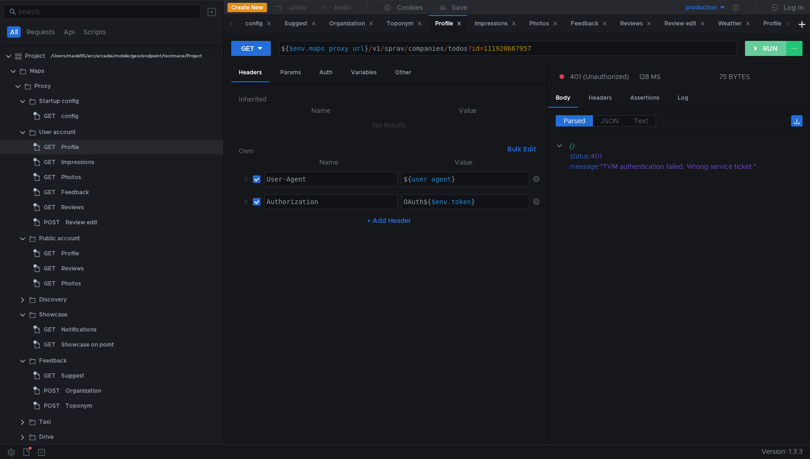
click at [760, 49] on button "RUN" at bounding box center [766, 48] width 42 height 15
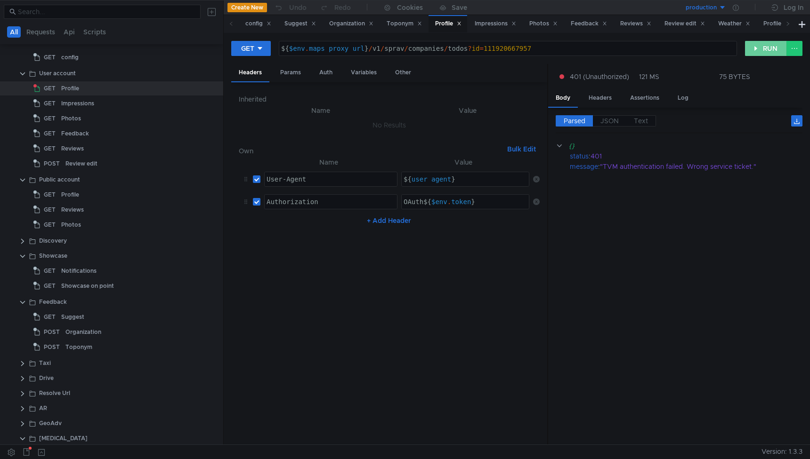
click at [766, 51] on button "RUN" at bounding box center [766, 48] width 42 height 15
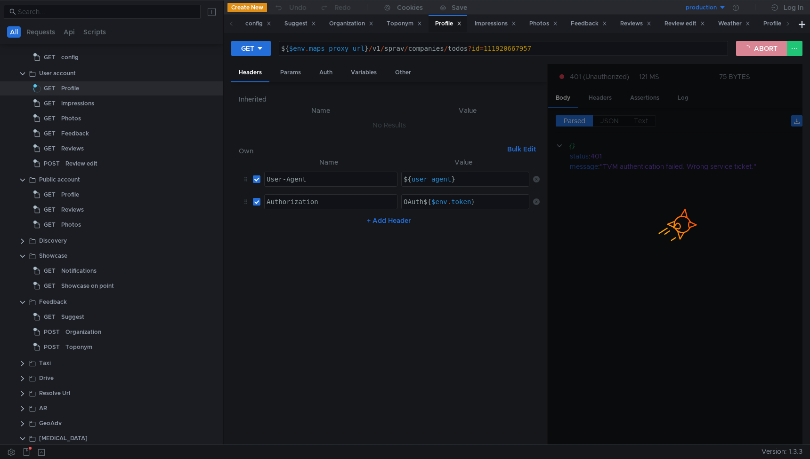
click at [765, 51] on button "ABORT" at bounding box center [761, 48] width 51 height 15
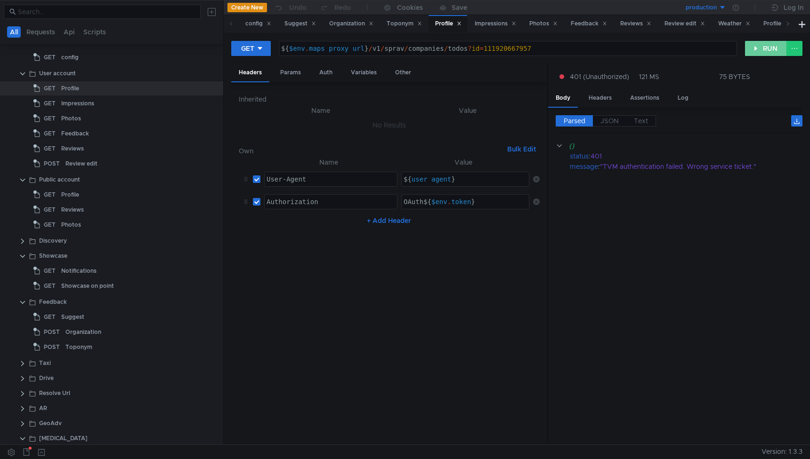
click at [762, 51] on button "RUN" at bounding box center [766, 48] width 42 height 15
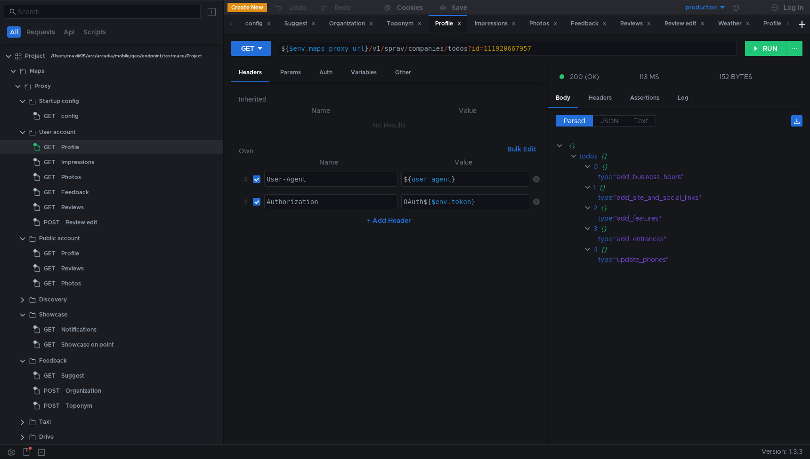
scroll to position [59, 0]
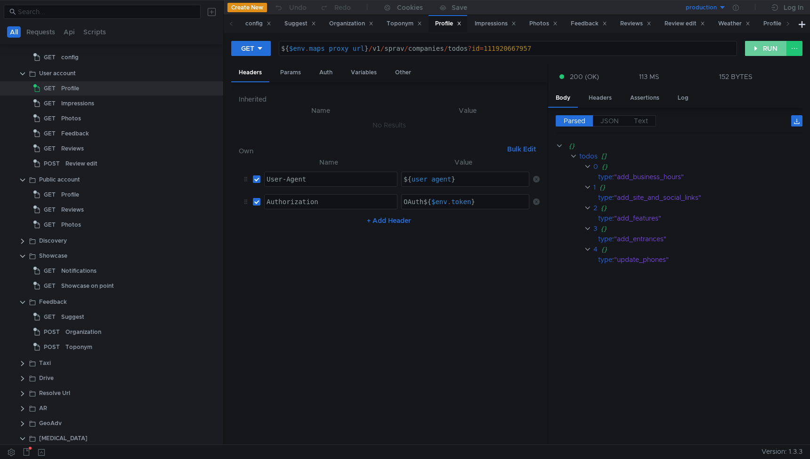
click at [762, 49] on button "RUN" at bounding box center [766, 48] width 42 height 15
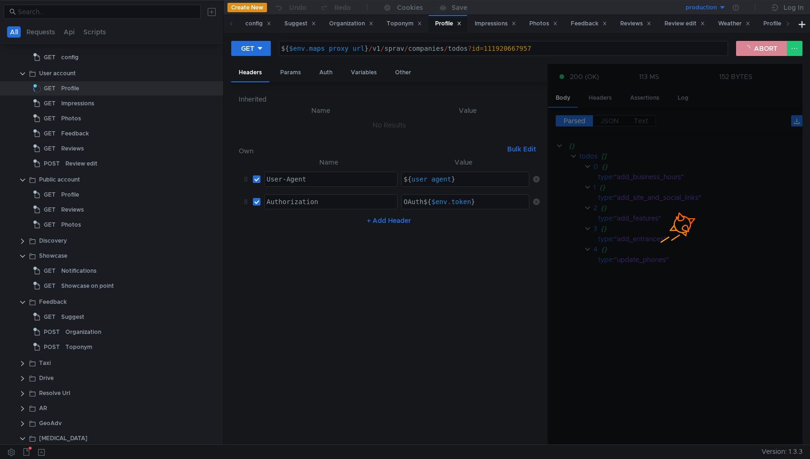
click at [762, 49] on button "ABORT" at bounding box center [761, 48] width 51 height 15
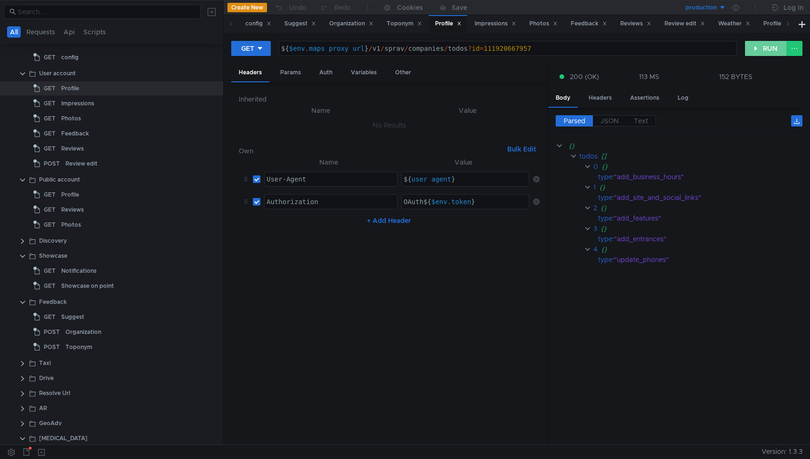
click at [762, 49] on button "RUN" at bounding box center [766, 48] width 42 height 15
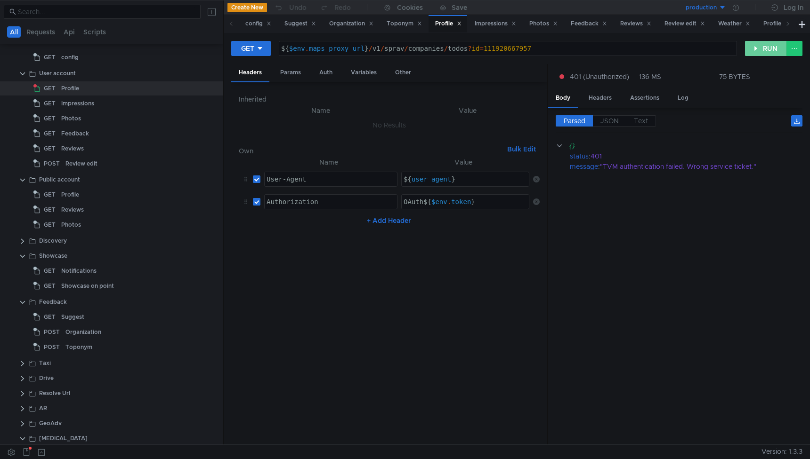
click at [762, 48] on button "RUN" at bounding box center [766, 48] width 42 height 15
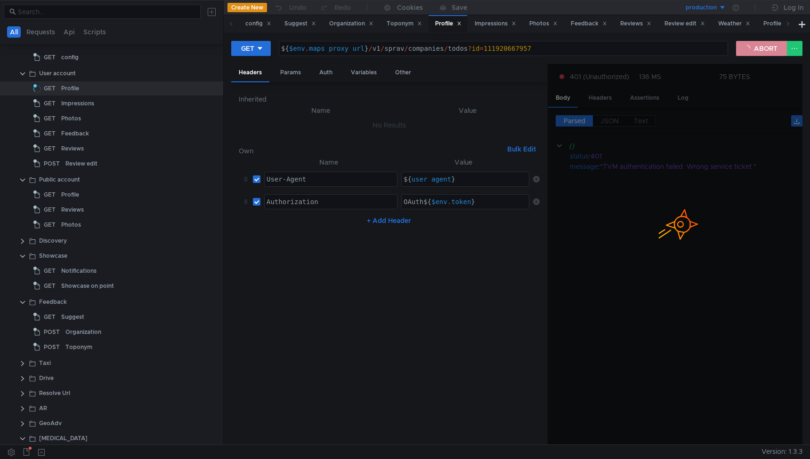
click at [762, 48] on button "ABORT" at bounding box center [761, 48] width 51 height 15
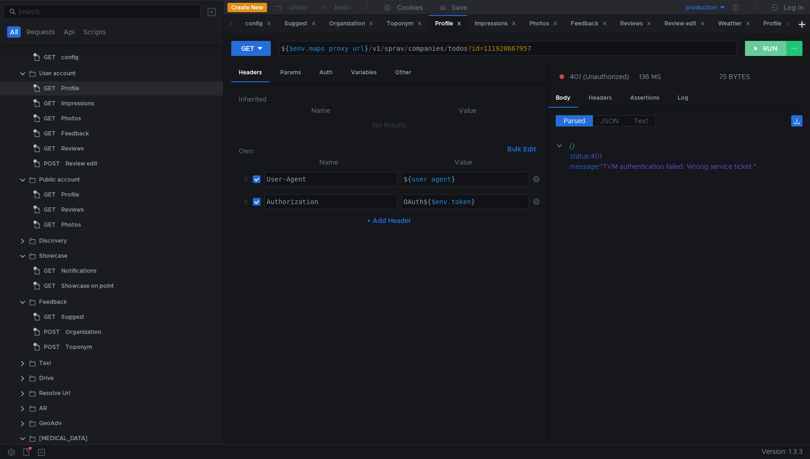
click at [762, 48] on button "RUN" at bounding box center [766, 48] width 42 height 15
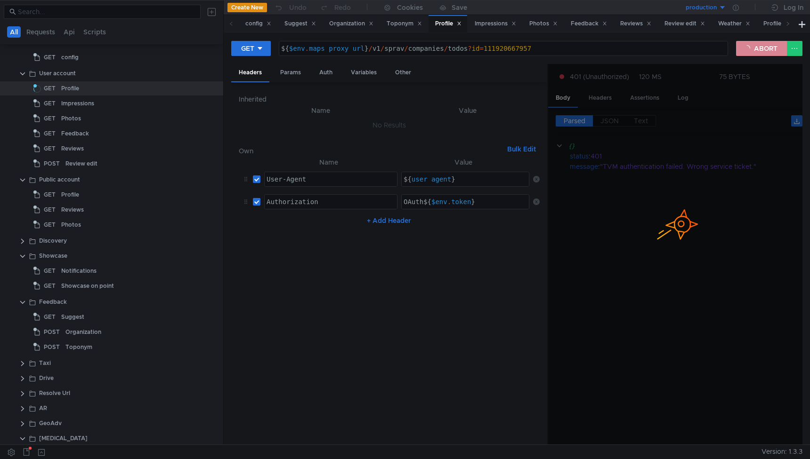
click at [762, 48] on button "ABORT" at bounding box center [761, 48] width 51 height 15
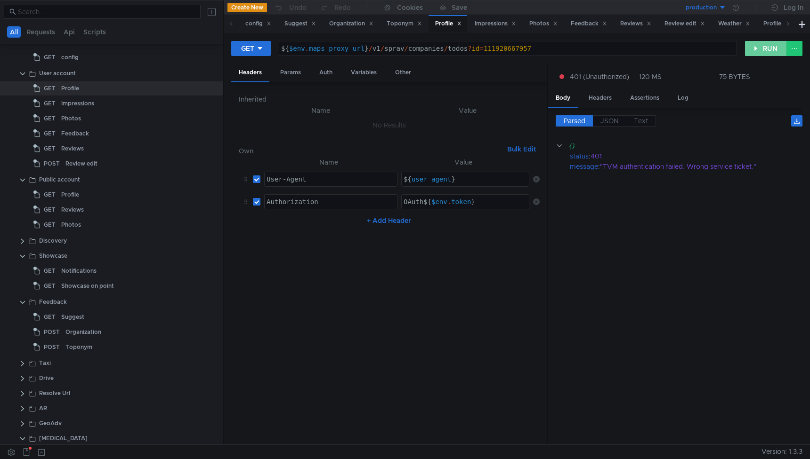
click at [762, 48] on button "RUN" at bounding box center [766, 48] width 42 height 15
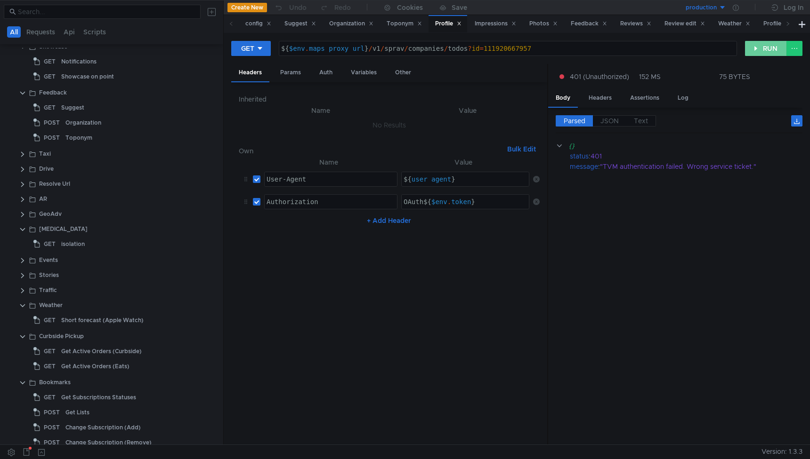
click at [763, 44] on button "RUN" at bounding box center [766, 48] width 42 height 15
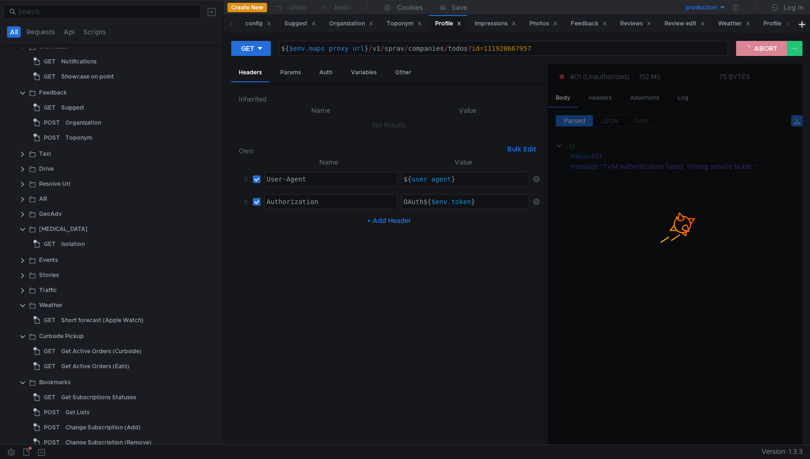
click at [757, 51] on button "ABORT" at bounding box center [761, 48] width 51 height 15
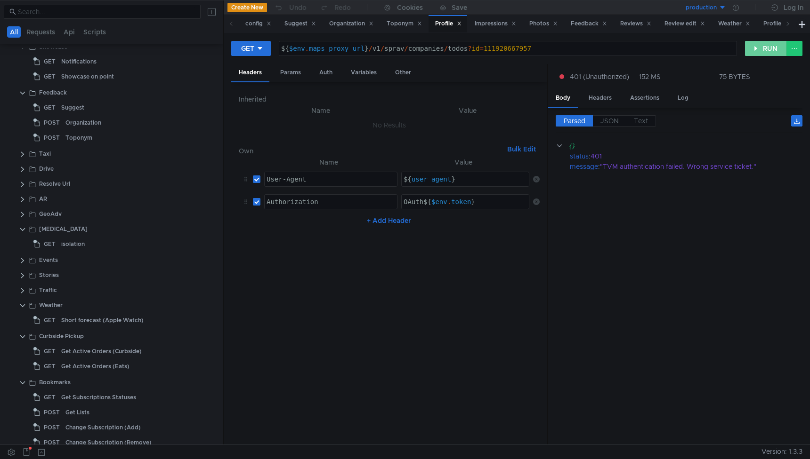
click at [757, 49] on button "RUN" at bounding box center [766, 48] width 42 height 15
click at [706, 264] on cdk-virtual-scroll-viewport "{} status : 401 message : "TVM authentication failed. Wrong service ticket."" at bounding box center [678, 289] width 247 height 297
click at [762, 50] on button "RUN" at bounding box center [766, 48] width 42 height 15
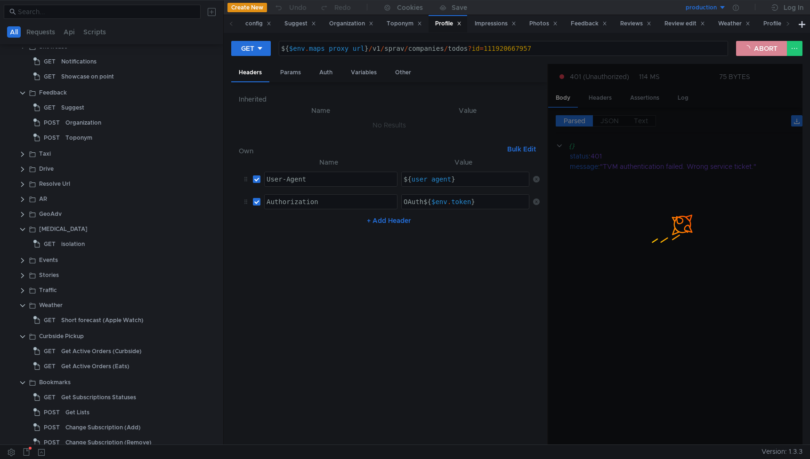
click at [762, 50] on button "ABORT" at bounding box center [761, 48] width 51 height 15
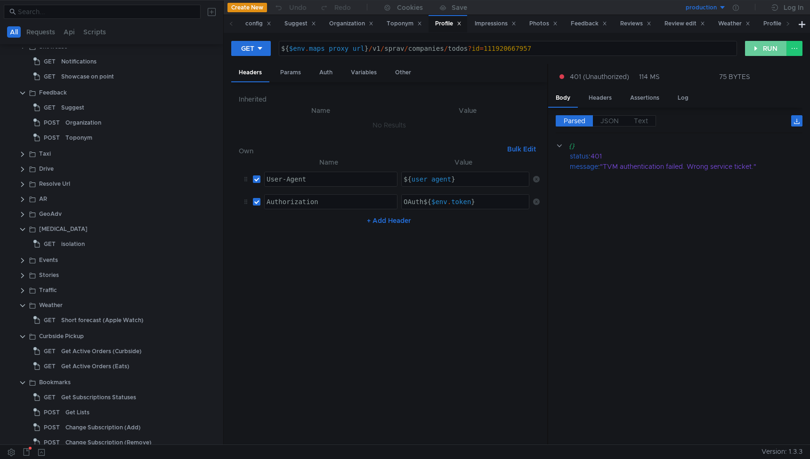
click at [762, 50] on button "RUN" at bounding box center [766, 48] width 42 height 15
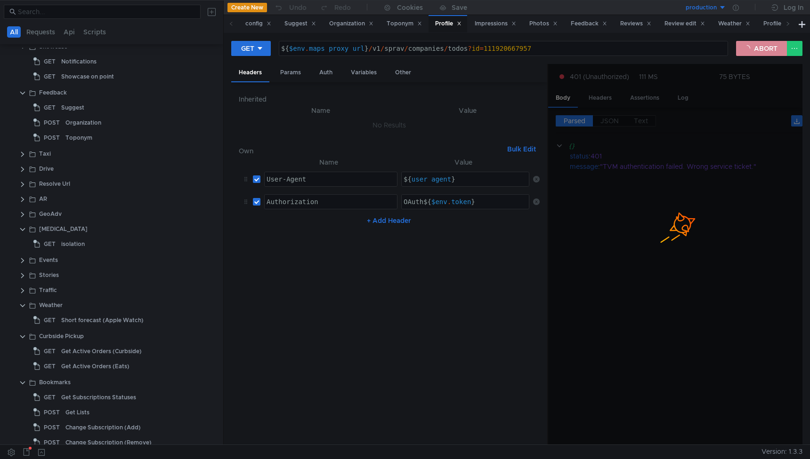
click at [762, 50] on button "ABORT" at bounding box center [761, 48] width 51 height 15
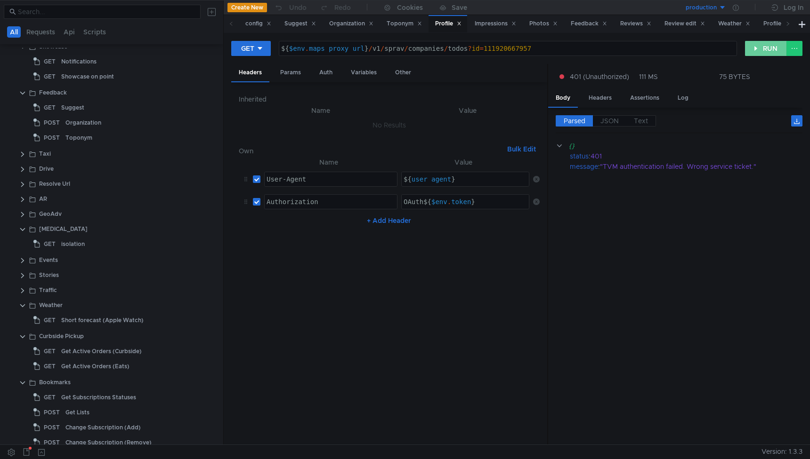
click at [762, 50] on button "RUN" at bounding box center [766, 48] width 42 height 15
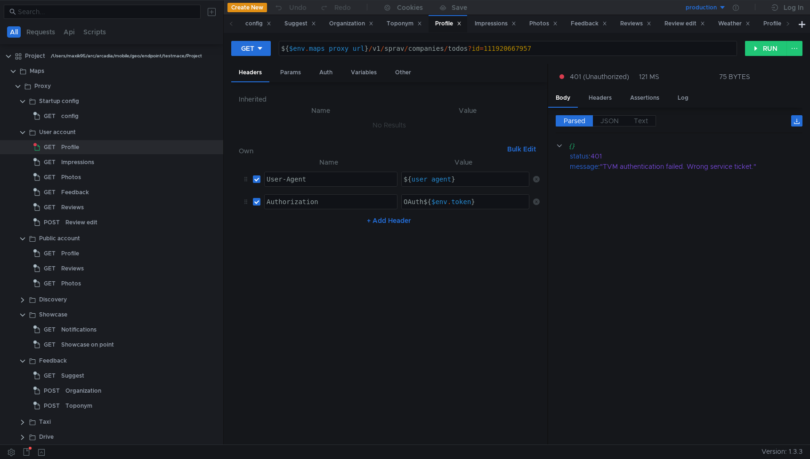
scroll to position [268, 0]
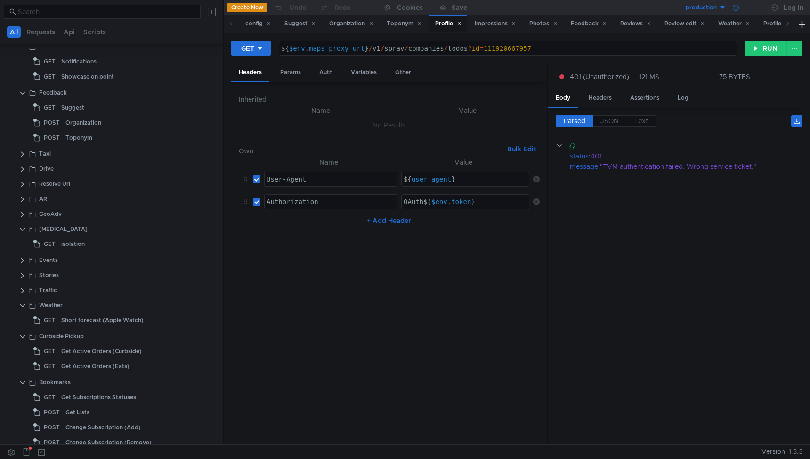
click at [734, 11] on div at bounding box center [735, 7] width 19 height 15
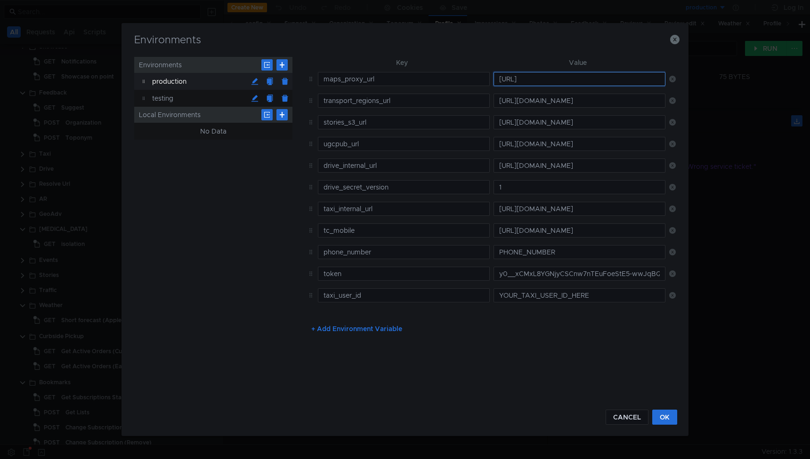
click at [538, 77] on input "[URL]" at bounding box center [579, 79] width 172 height 14
paste input "s://[DOMAIN_NAME][URL]"
type input "https://mo14i-maxik95-fix-user-ticket-for-to2s.stands.maps.yandex.ru/"
click at [666, 413] on button "OK" at bounding box center [664, 417] width 25 height 15
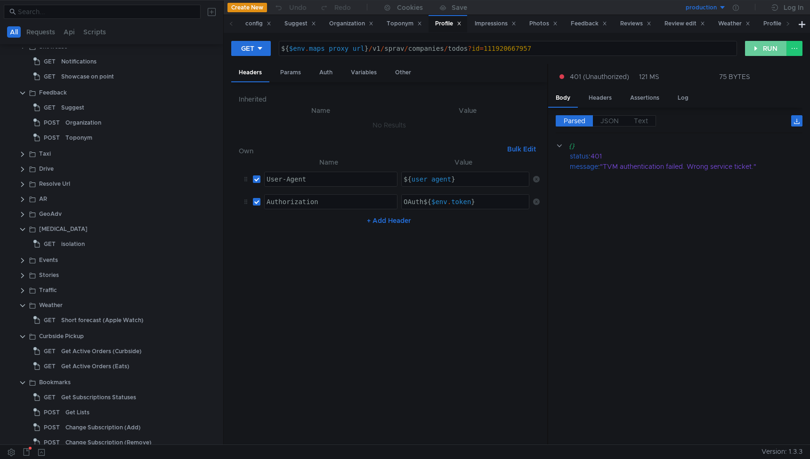
click at [758, 46] on button "RUN" at bounding box center [766, 48] width 42 height 15
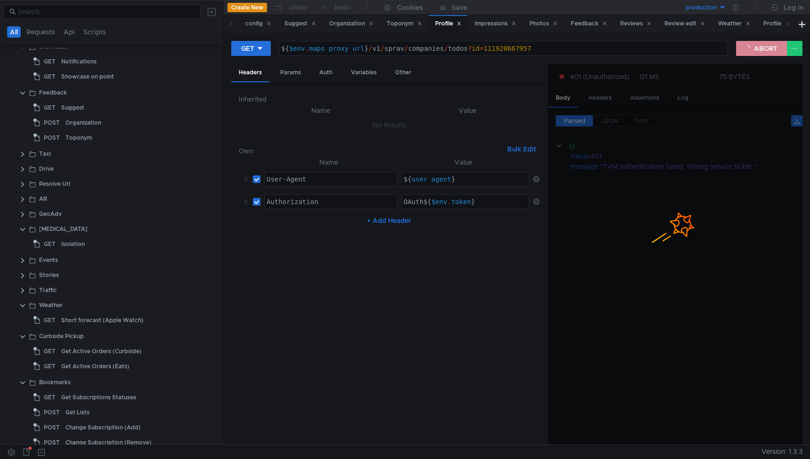
click at [763, 43] on button "ABORT" at bounding box center [761, 48] width 51 height 15
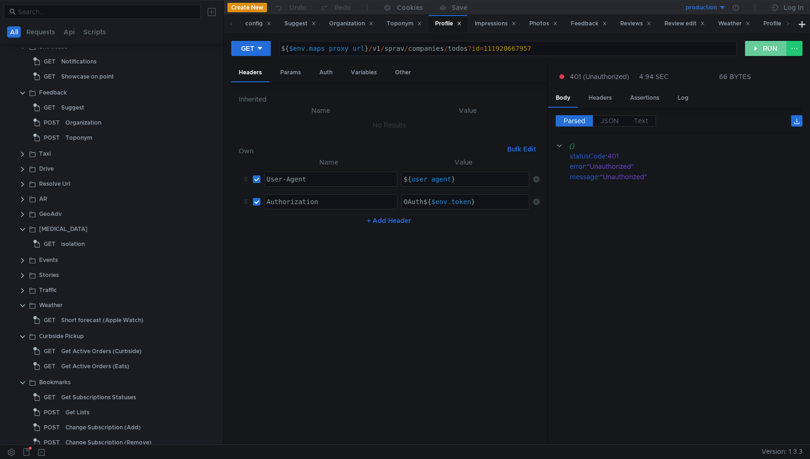
click at [760, 45] on button "RUN" at bounding box center [766, 48] width 42 height 15
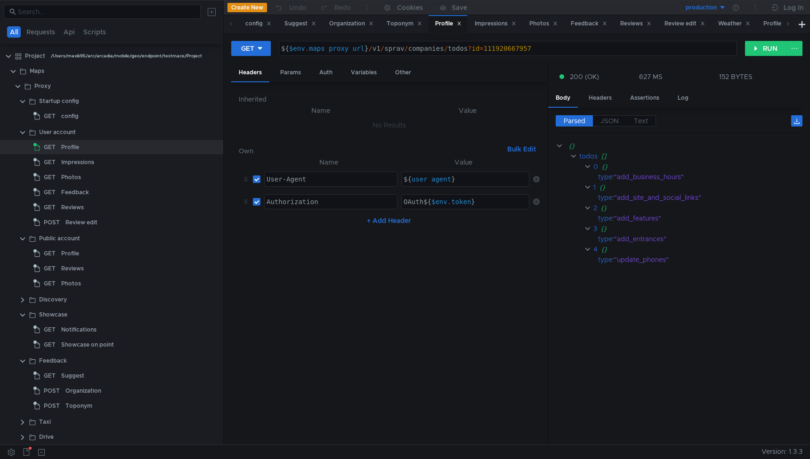
scroll to position [268, 0]
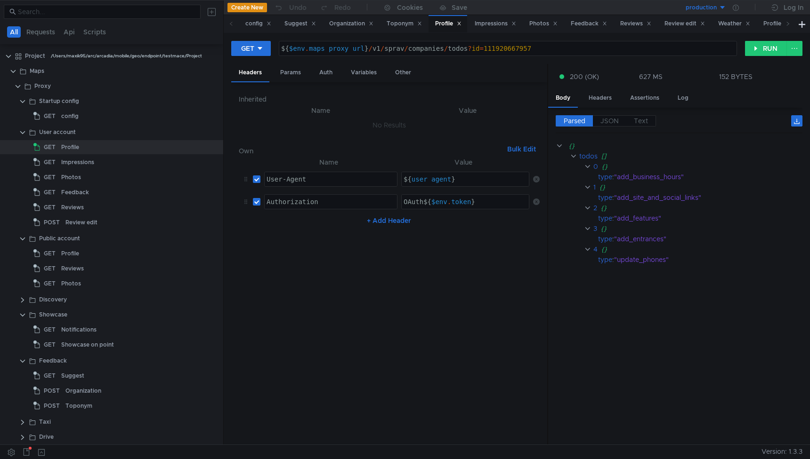
scroll to position [268, 0]
